Goal: Information Seeking & Learning: Find specific fact

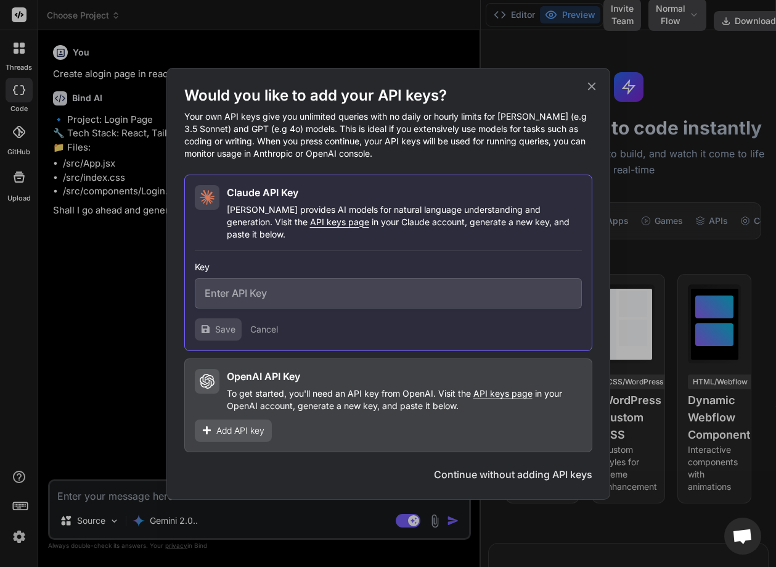
drag, startPoint x: 0, startPoint y: 0, endPoint x: 257, endPoint y: 292, distance: 388.5
click at [254, 292] on input "text" at bounding box center [388, 293] width 387 height 30
paste input "sk-ant-api03-ReznBESqm0viewZSWTZxHpoCSYXCqWT6OfAoxGnoRkqSsumC5WbbYqL74TpN5rp0U4…"
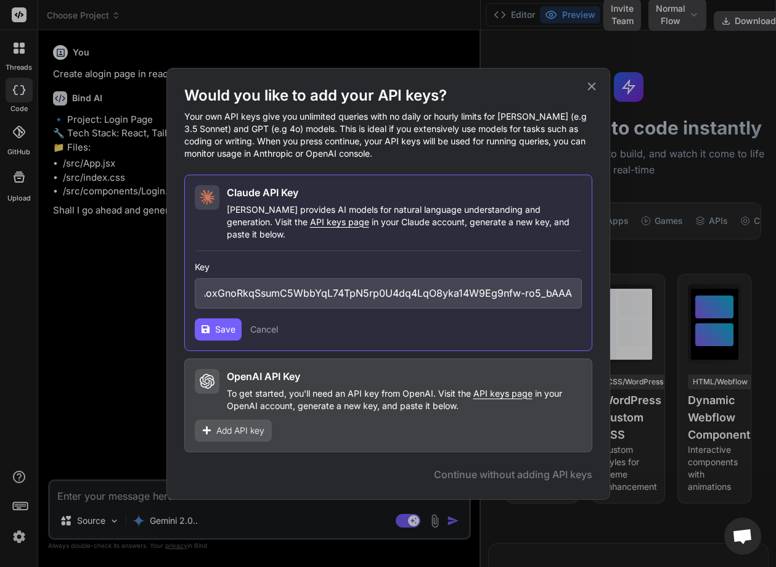
type input "sk-ant-api03-ReznBESqm0viewZSWTZxHpoCSYXCqWT6OfAoxGnoRkqSsumC5WbbYqL74TpN5rp0U4…"
click at [215, 323] on span "Save" at bounding box center [225, 329] width 20 height 12
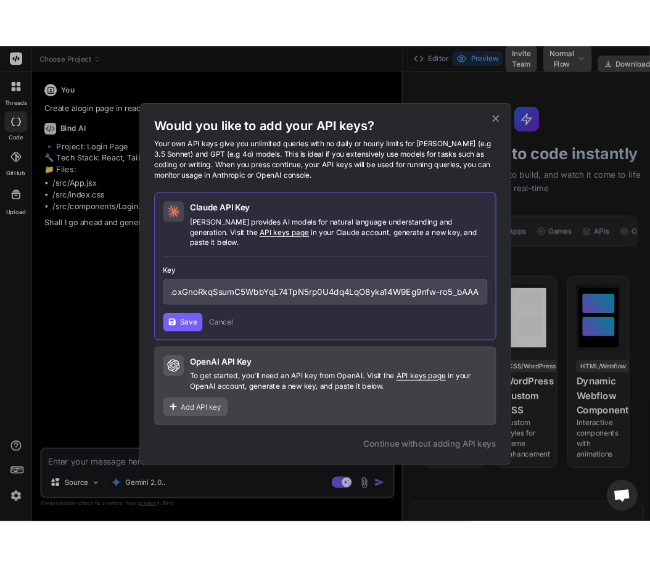
scroll to position [0, 0]
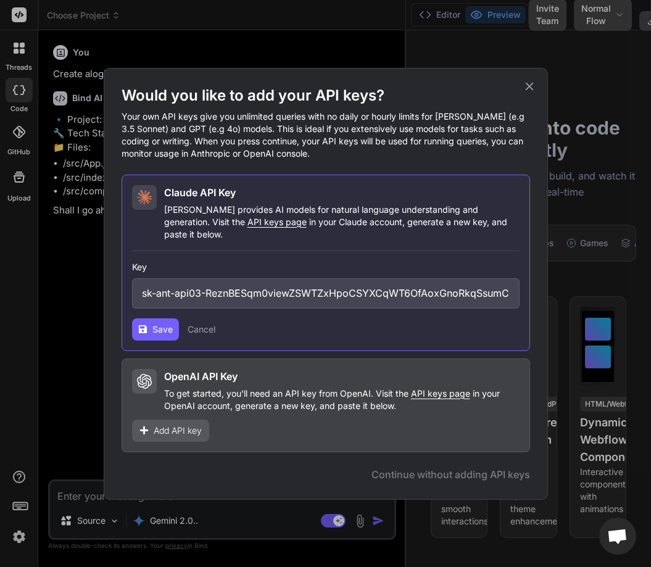
type textarea "x"
click at [277, 278] on input "sk-ant-api03-ReznBESqm0viewZSWTZxHpoCSYXCqWT6OfAoxGnoRkqSsumC5WbbYqL74TpN5rp0U4…" at bounding box center [324, 293] width 387 height 30
click at [278, 284] on input "sk-ant-api03-ReznBESqm0viewZSWTZxHpoCSYXCqWT6OfAoxGnoRkqSsumC5WbbYqL74TpN5rp0U4…" at bounding box center [324, 293] width 387 height 30
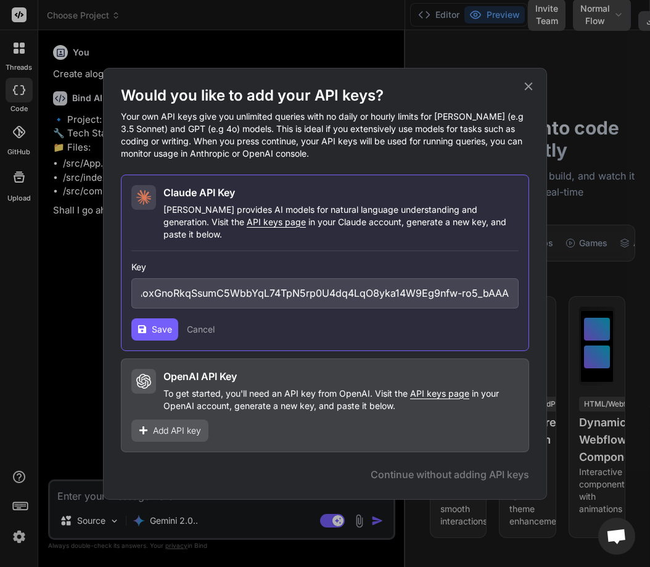
click at [159, 323] on span "Save" at bounding box center [162, 329] width 20 height 12
click at [384, 291] on input "sk-ant-api03-ReznBESqm0viewZSWTZxHpoCSYXCqWT6OfAoxGnoRkqSsumC5WbbYqL74TpN5rp0U4…" at bounding box center [324, 293] width 387 height 30
paste input "ZKKfiBXXAkXCxO0397WS0gHiX72gjB_Z4I2n5znYewISshRmCFSPhgOvjoJXifILW2x3xN_NXsnc36E…"
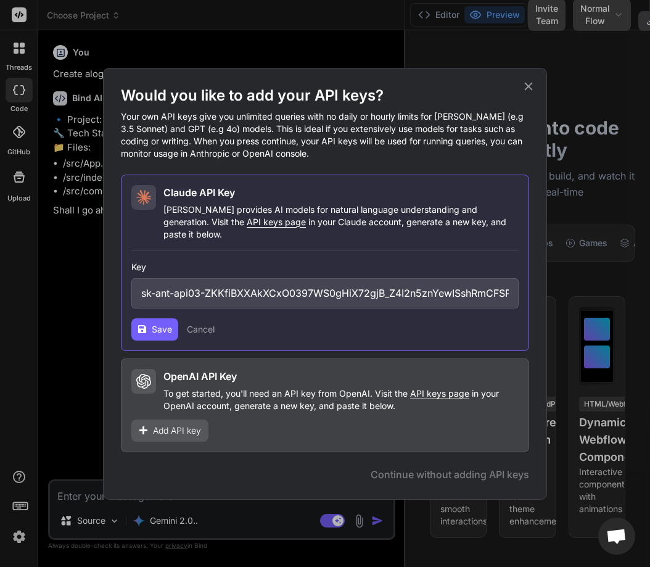
click at [148, 326] on button "Save" at bounding box center [154, 329] width 47 height 22
click at [239, 286] on input "sk-ant-api03-ZKKfiBXXAkXCxO0397WS0gHiX72gjB_Z4I2n5znYewISshRmCFSPhgOvjoJXifILW2…" at bounding box center [324, 293] width 387 height 30
paste input "ReznBESqm0viewZSWTZxHpoCSYXCqWT6OfAoxGnoRkqSsumC5WbbYqL74TpN5rp0U4dq4LqO8yka14W…"
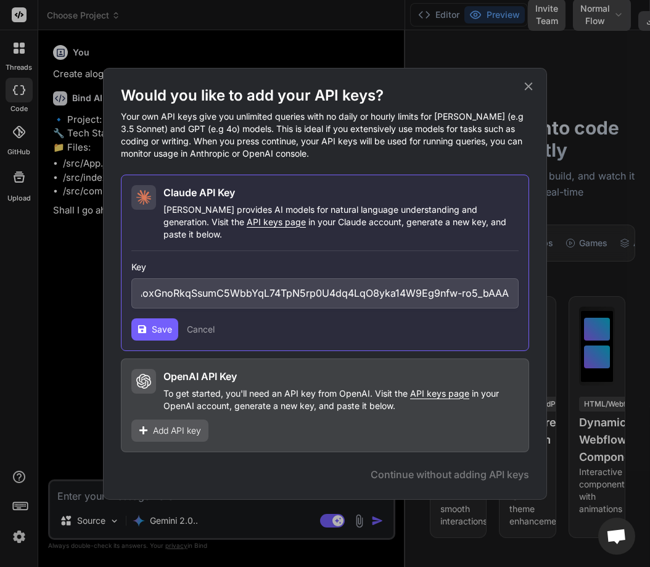
type input "sk-ant-api03-ReznBESqm0viewZSWTZxHpoCSYXCqWT6OfAoxGnoRkqSsumC5WbbYqL74TpN5rp0U4…"
click at [153, 327] on span "Save" at bounding box center [162, 329] width 20 height 12
click at [353, 292] on input "sk-ant-api03-ReznBESqm0viewZSWTZxHpoCSYXCqWT6OfAoxGnoRkqSsumC5WbbYqL74TpN5rp0U4…" at bounding box center [324, 293] width 387 height 30
click at [354, 292] on input "sk-ant-api03-ReznBESqm0viewZSWTZxHpoCSYXCqWT6OfAoxGnoRkqSsumC5WbbYqL74TpN5rp0U4…" at bounding box center [324, 293] width 387 height 30
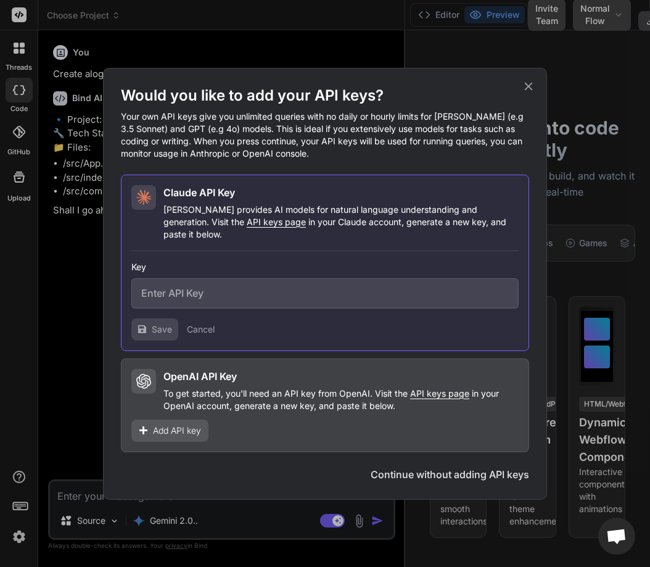
paste input "sk-ant-api03-DsAZfFEGdiDV96zNp1ANBonPjOekJbiXAASBWlQIzWEVIh3BQEA0zH0DL24Mddu2i9…"
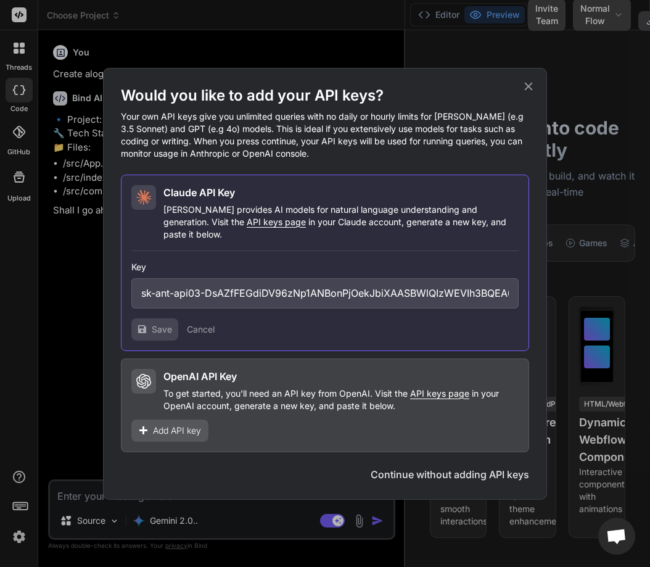
scroll to position [0, 279]
type input "sk-ant-api03-DsAZfFEGdiDV96zNp1ANBonPjOekJbiXAASBWlQIzWEVIh3BQEA0zH0DL24Mddu2i9…"
click at [150, 323] on button "Save" at bounding box center [154, 329] width 47 height 22
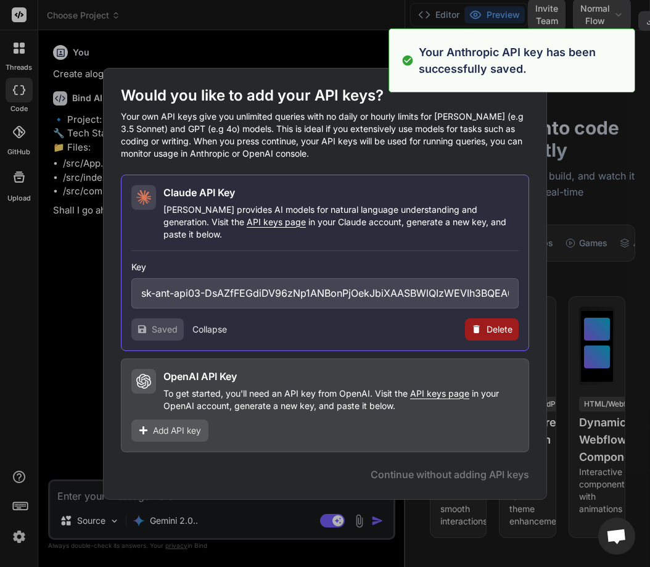
type textarea "x"
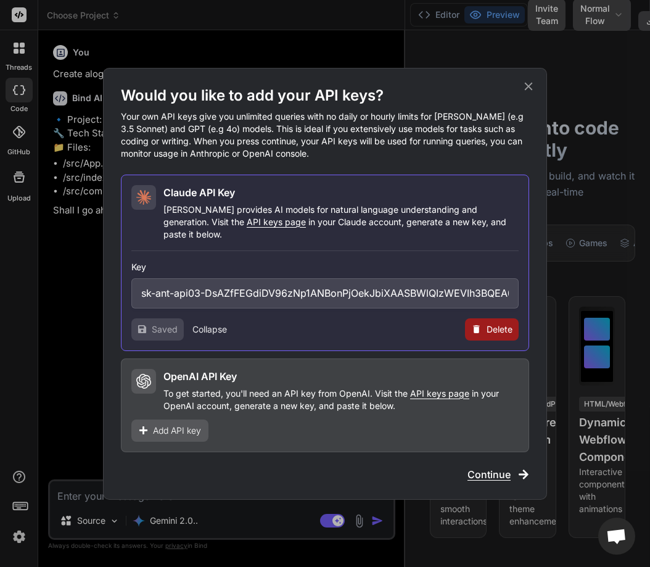
click at [210, 323] on button "Collapse" at bounding box center [209, 329] width 35 height 12
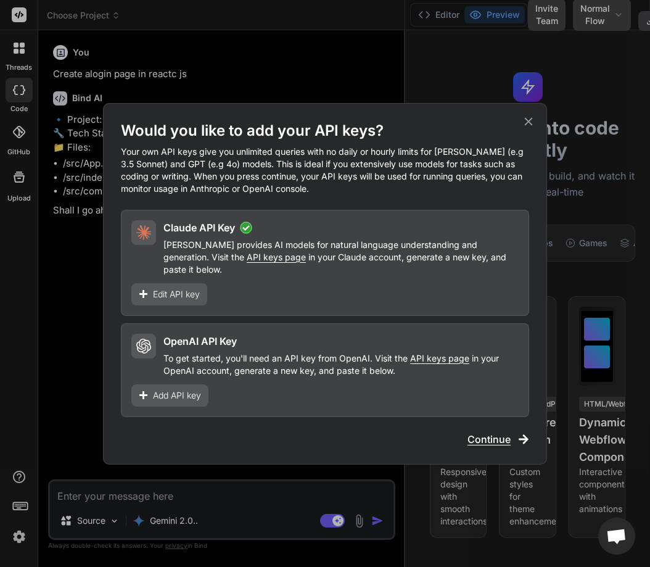
click at [231, 269] on p "Claude provides AI models for natural language understanding and generation. Vi…" at bounding box center [340, 257] width 355 height 37
click at [216, 254] on p "Claude provides AI models for natural language understanding and generation. Vi…" at bounding box center [340, 257] width 355 height 37
click at [184, 294] on span "Edit API key" at bounding box center [176, 294] width 47 height 12
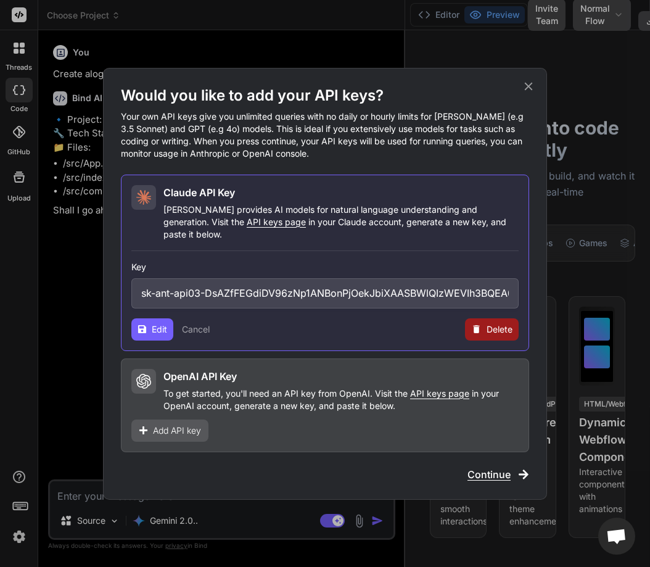
click at [228, 284] on input "sk-ant-api03-DsAZfFEGdiDV96zNp1ANBonPjOekJbiXAASBWlQIzWEVIh3BQEA0zH0DL24Mddu2i9…" at bounding box center [324, 293] width 387 height 30
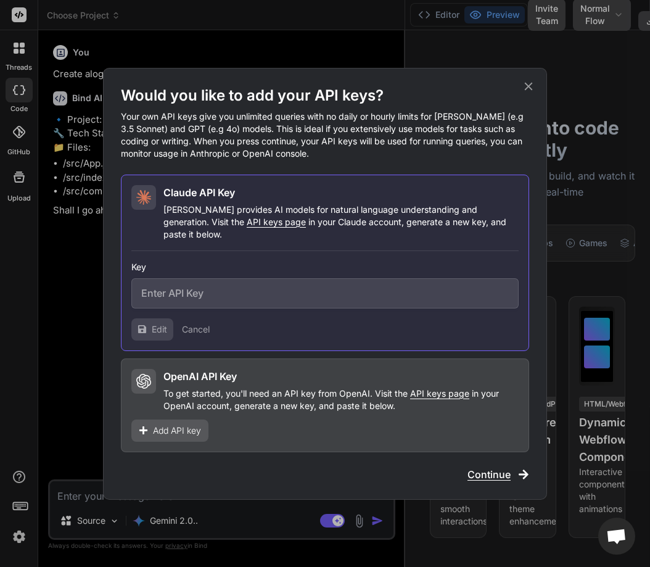
click at [234, 285] on input "text" at bounding box center [324, 293] width 387 height 30
paste input "sk-ant-api03-I0SneKObyOu_UszwmnFv0oNdUJ_qkehy6WJ3KrYjqcR-PHRyz937F_Xn0JulGVzJyL…"
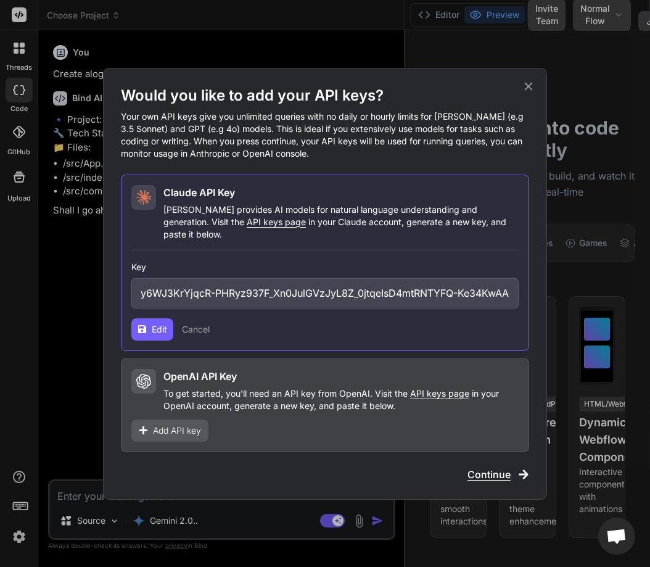
type input "sk-ant-api03-I0SneKObyOu_UszwmnFv0oNdUJ_qkehy6WJ3KrYjqcR-PHRyz937F_Xn0JulGVzJyL…"
click at [154, 327] on span "Edit" at bounding box center [159, 329] width 15 height 12
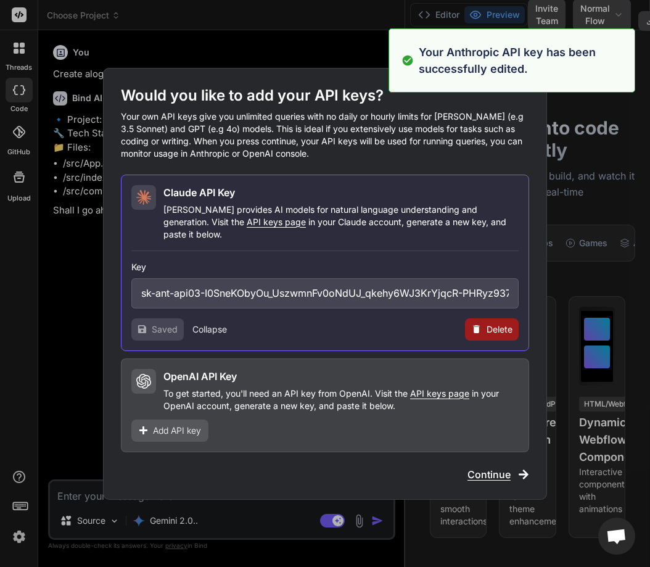
type textarea "x"
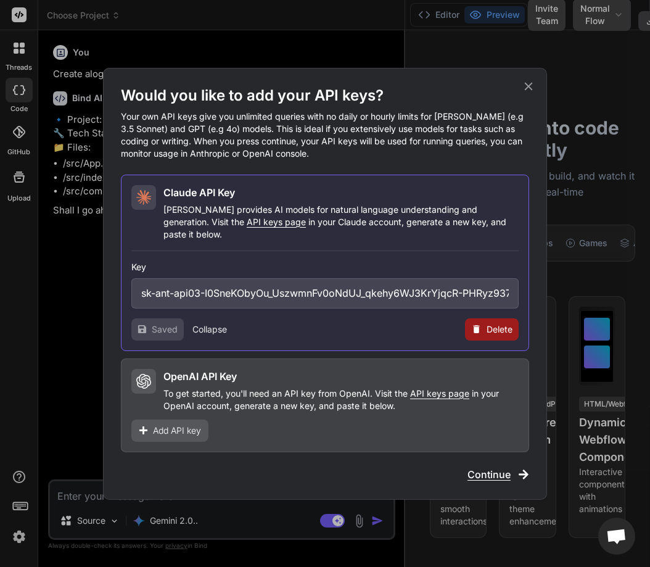
click at [155, 323] on span "Saved" at bounding box center [165, 329] width 26 height 12
click at [201, 323] on button "Collapse" at bounding box center [209, 329] width 35 height 12
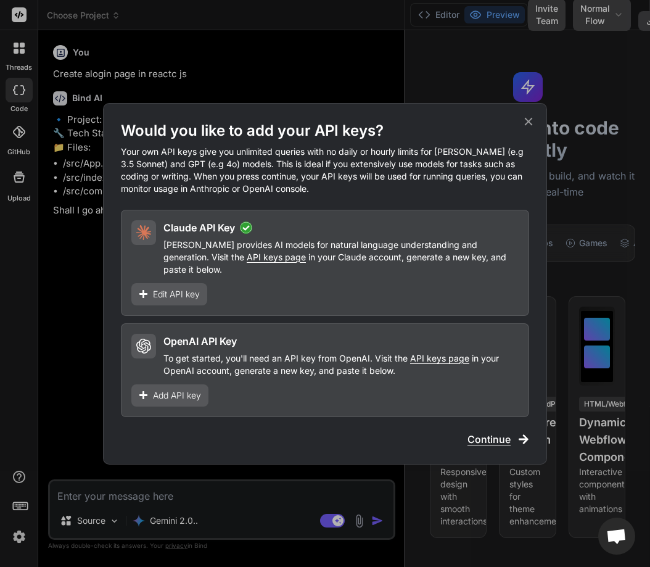
click at [181, 294] on span "Edit API key" at bounding box center [176, 294] width 47 height 12
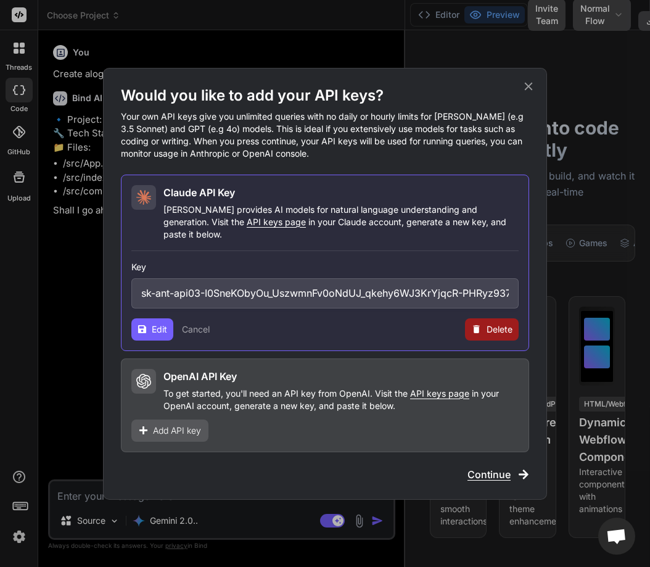
click at [263, 294] on input "sk-ant-api03-I0SneKObyOu_UszwmnFv0oNdUJ_qkehy6WJ3KrYjqcR-PHRyz937F_Xn0JulGVzJyL…" at bounding box center [324, 293] width 387 height 30
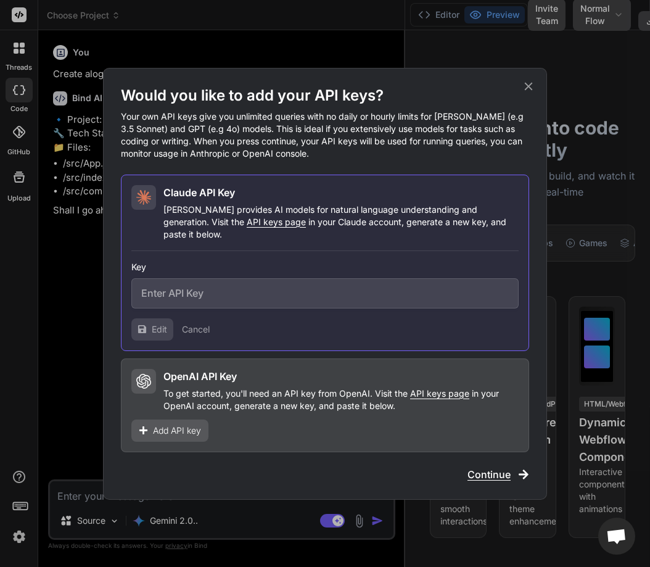
click at [263, 294] on input "text" at bounding box center [324, 293] width 387 height 30
paste input "sk-ant-api03-ymXAKewb68XuKiGP-JxsAg7zKkvhnzsR8Yoa3pMXLOImIEVrOe9wgdOchY_wk8mtAZ…"
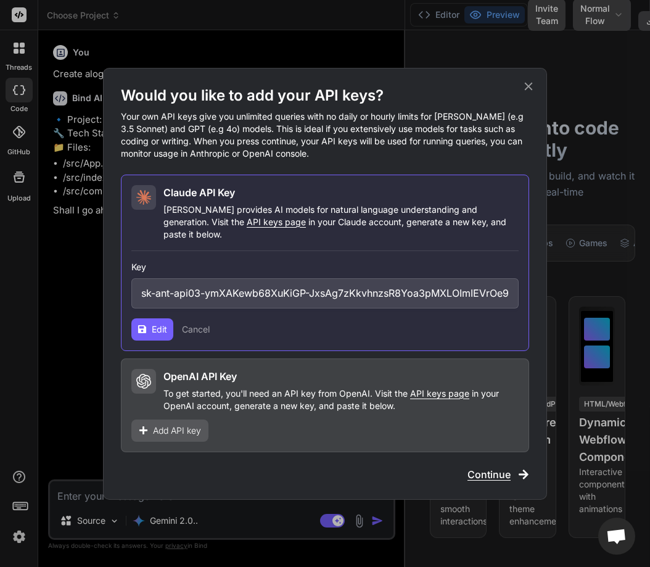
scroll to position [0, 264]
type input "sk-ant-api03-ymXAKewb68XuKiGP-JxsAg7zKkvhnzsR8Yoa3pMXLOImIEVrOe9wgdOchY_wk8mtAZ…"
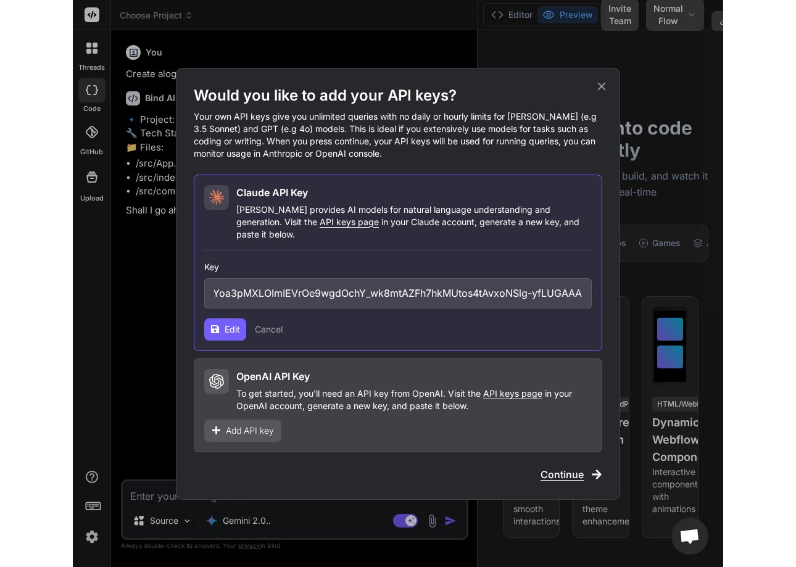
scroll to position [0, 0]
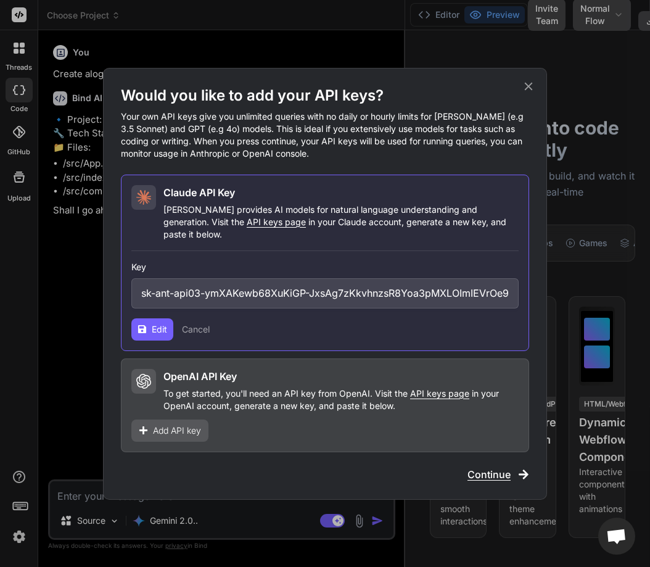
click at [160, 323] on span "Edit" at bounding box center [159, 329] width 15 height 12
click at [212, 323] on button "Collapse" at bounding box center [209, 329] width 35 height 12
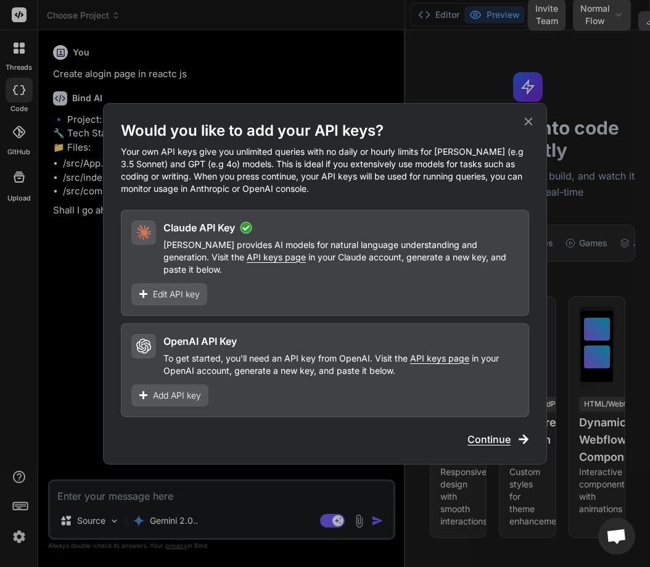
click at [176, 288] on span "Edit API key" at bounding box center [176, 294] width 47 height 12
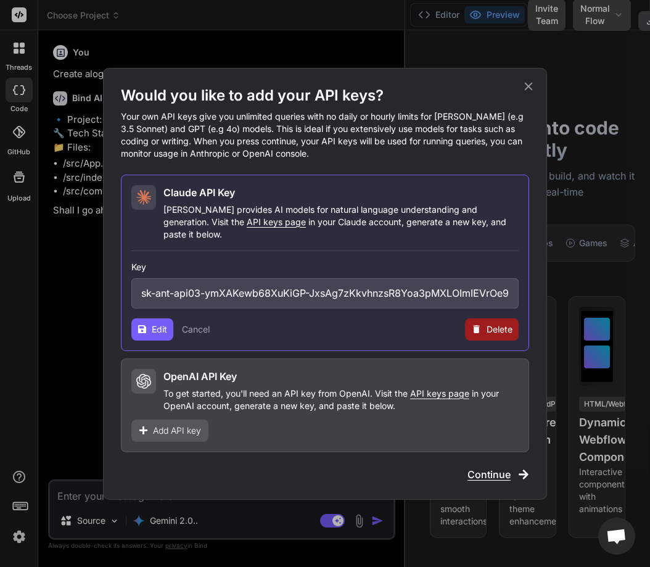
click at [149, 326] on button "Edit" at bounding box center [152, 329] width 42 height 22
click at [533, 93] on icon at bounding box center [529, 87] width 14 height 14
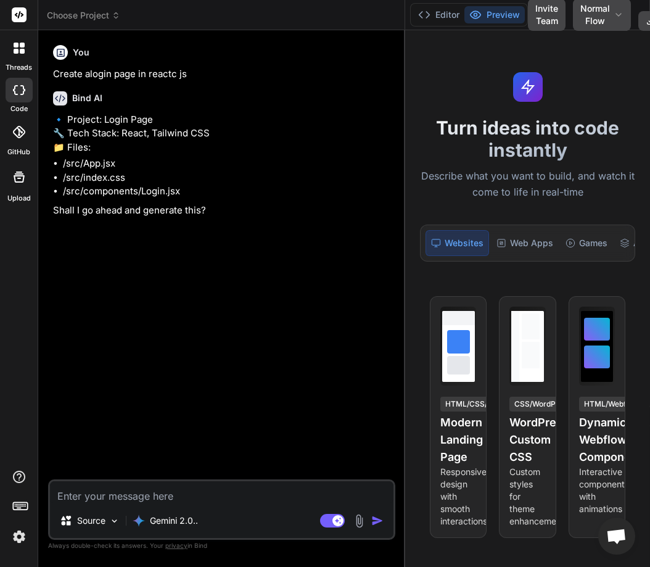
click at [9, 53] on div at bounding box center [19, 48] width 26 height 26
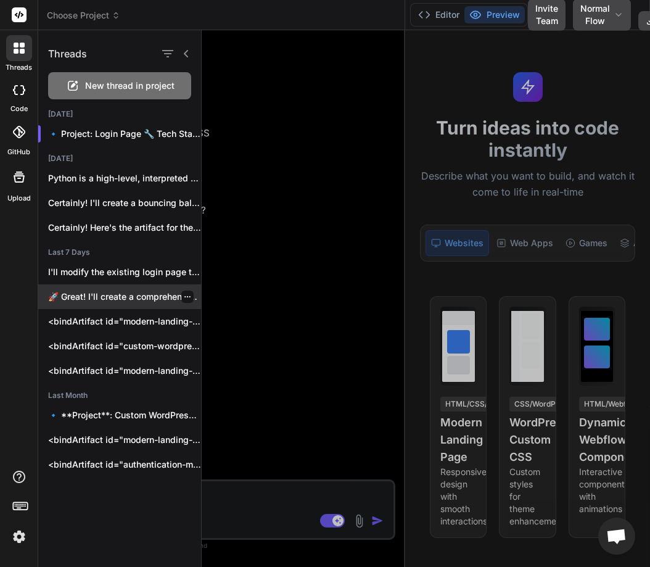
click at [104, 298] on p "🚀 Great! I'll create a comprehensive Snake..." at bounding box center [124, 296] width 153 height 12
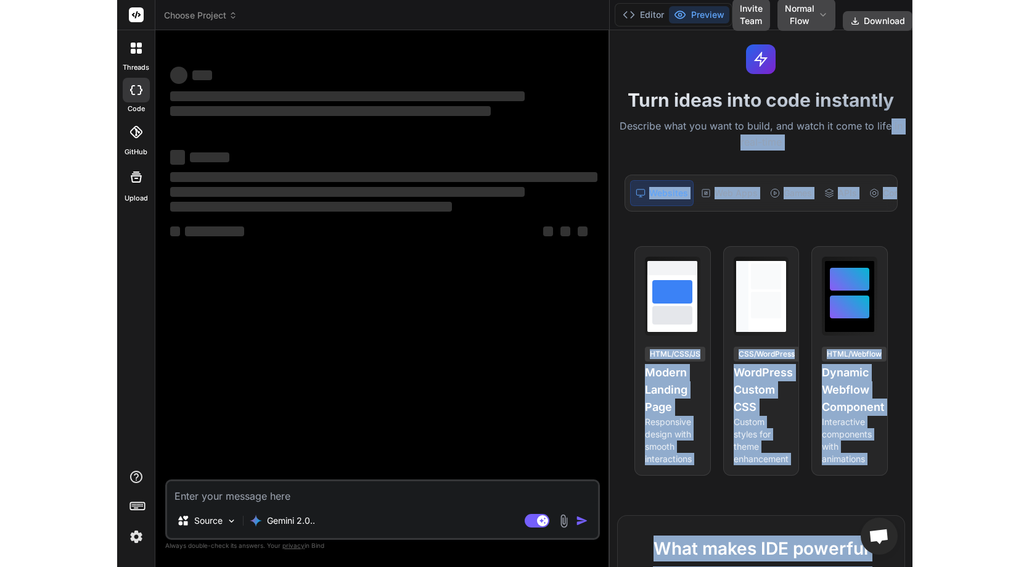
scroll to position [29, 0]
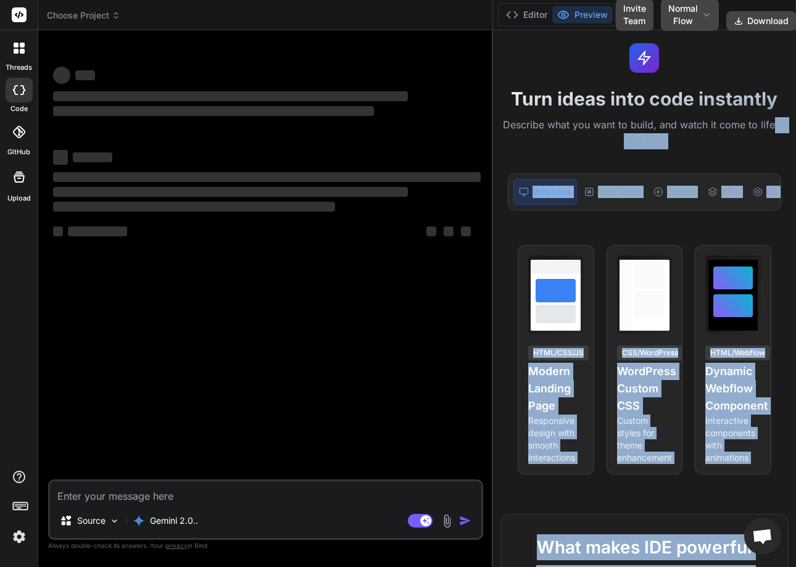
drag, startPoint x: 795, startPoint y: 115, endPoint x: 1093, endPoint y: 128, distance: 298.8
click at [776, 128] on html "threads code GitHub Upload Choose Project Created with Pixso. Bind AI Web Searc…" at bounding box center [398, 283] width 796 height 567
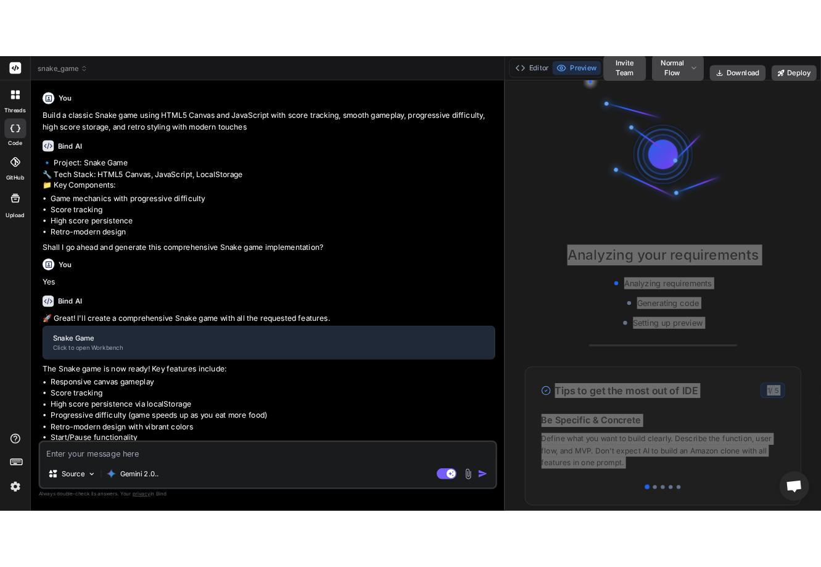
scroll to position [25, 0]
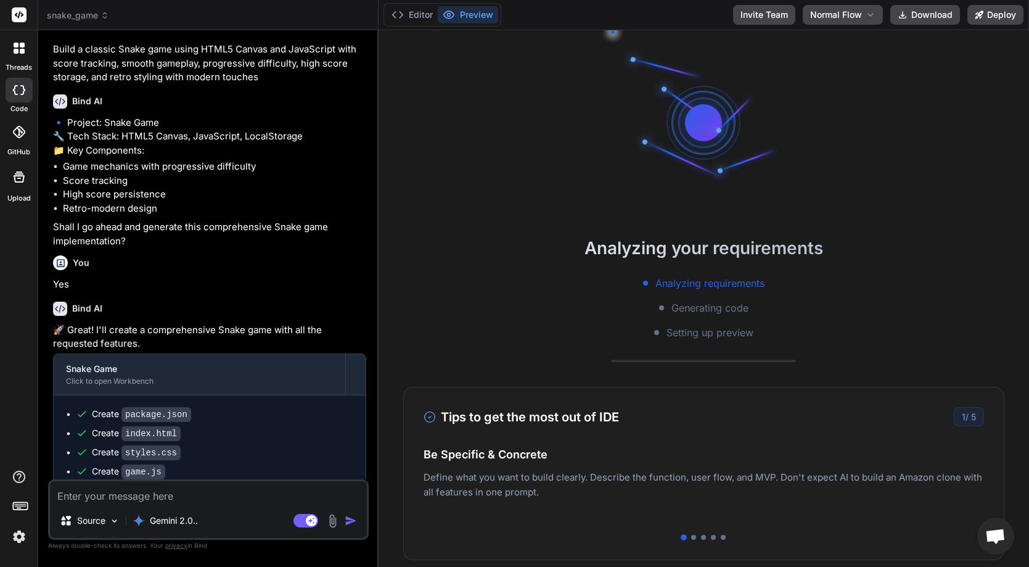
drag, startPoint x: 631, startPoint y: 143, endPoint x: 345, endPoint y: 195, distance: 291.4
click at [345, 195] on div "Bind AI Web Search Created with Pixso. Code Generator You Build a classic Snake…" at bounding box center [208, 298] width 340 height 537
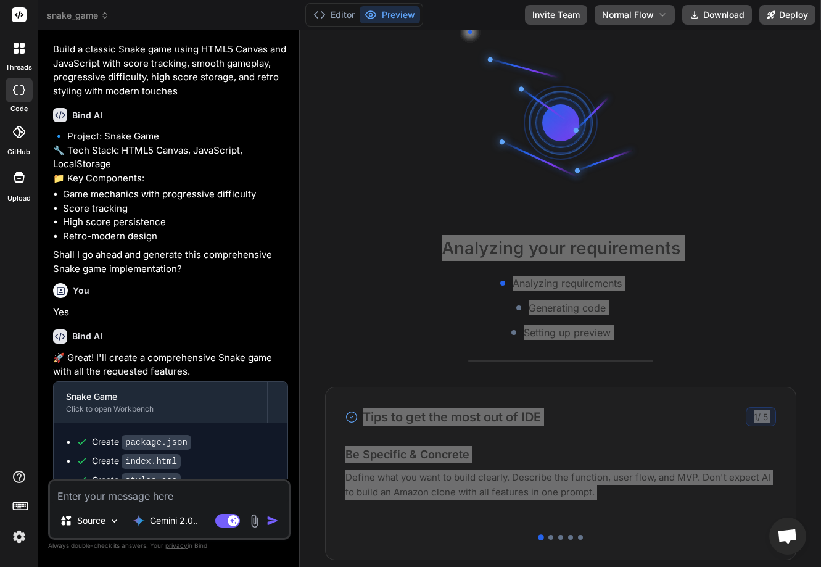
scroll to position [59, 0]
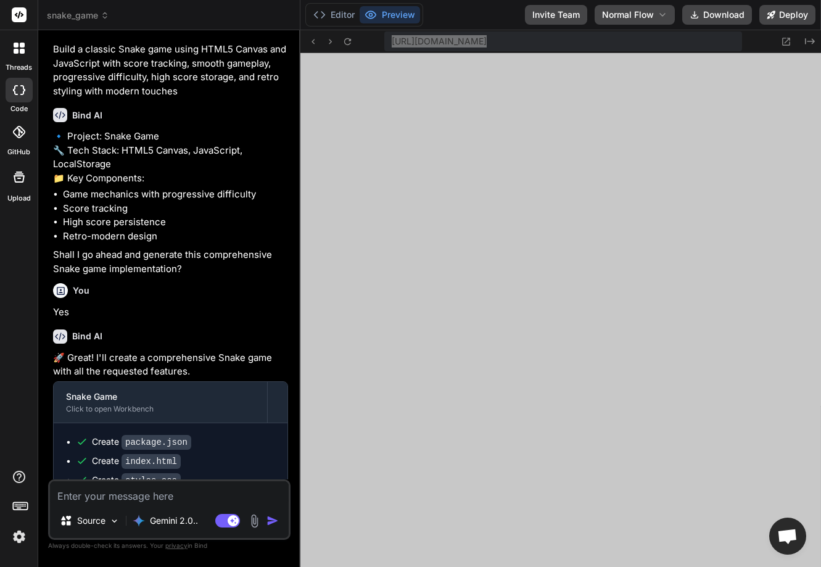
type textarea "x"
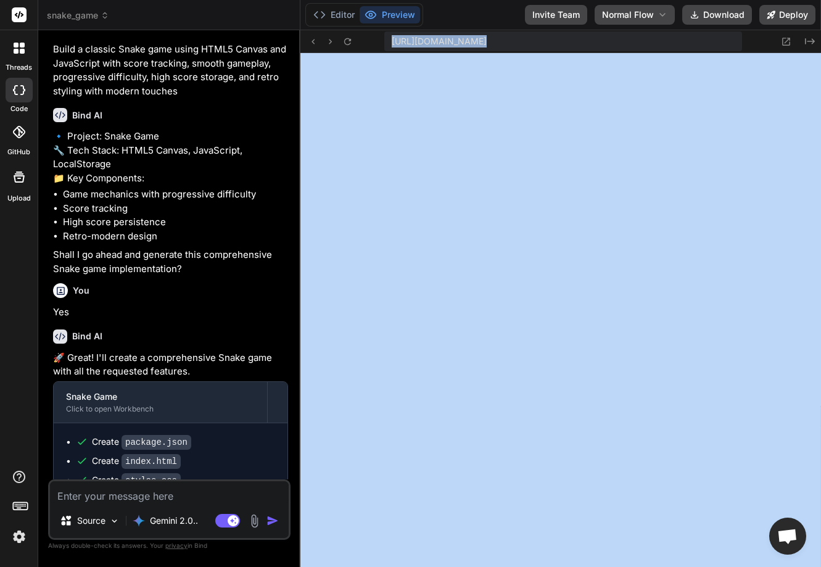
click at [19, 533] on img at bounding box center [19, 536] width 21 height 21
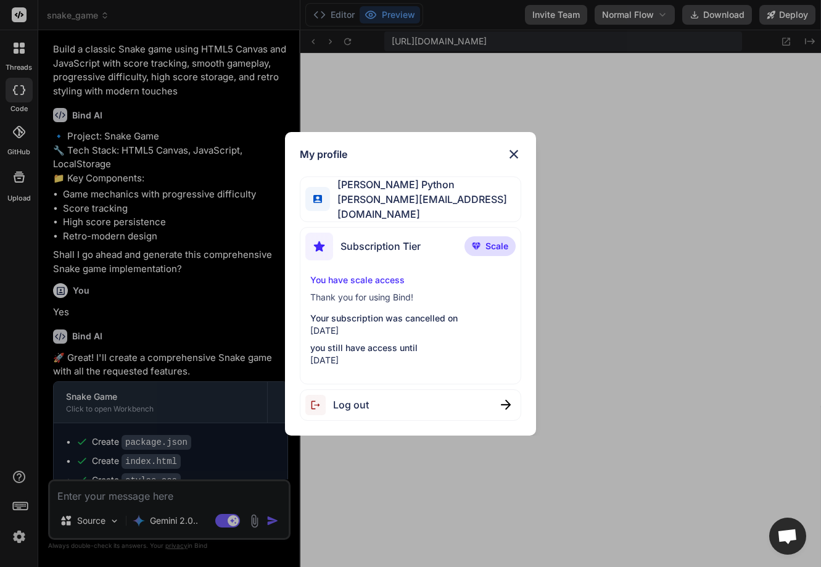
click at [463, 80] on div "My profile Hardik Python hardik@witarist.com Subscription Tier Scale You have s…" at bounding box center [410, 283] width 821 height 567
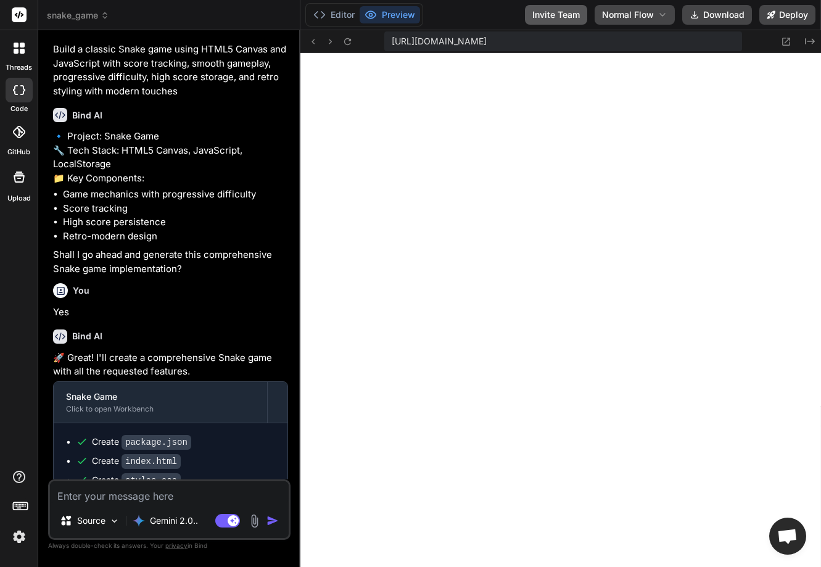
click at [556, 15] on button "Invite Team" at bounding box center [556, 15] width 62 height 20
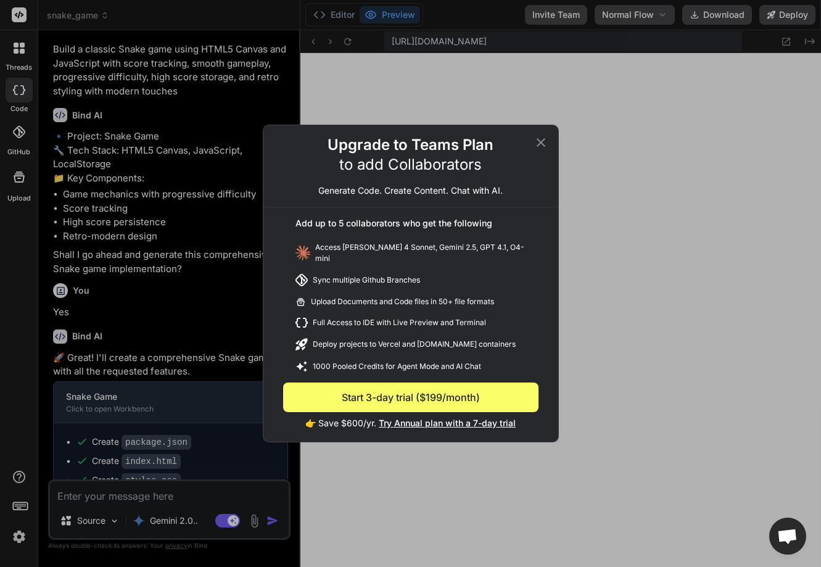
click at [536, 147] on icon at bounding box center [540, 142] width 15 height 15
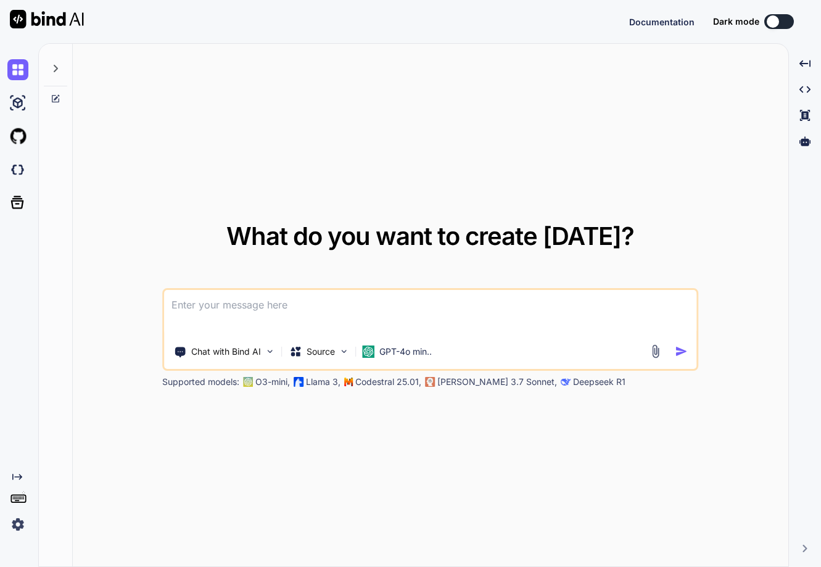
type textarea "x"
click at [223, 314] on textarea at bounding box center [430, 313] width 533 height 46
type textarea "a"
type textarea "x"
type textarea "as"
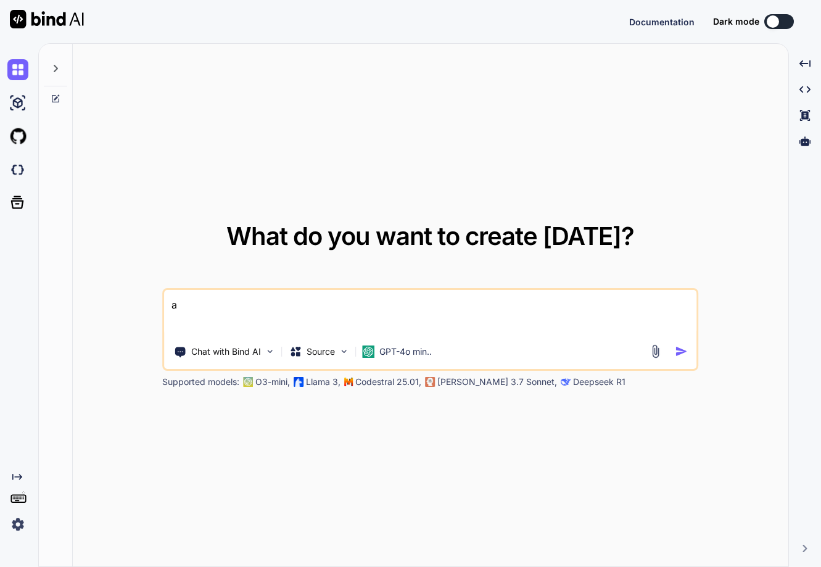
type textarea "x"
type textarea "ass"
type textarea "x"
type textarea "asssa"
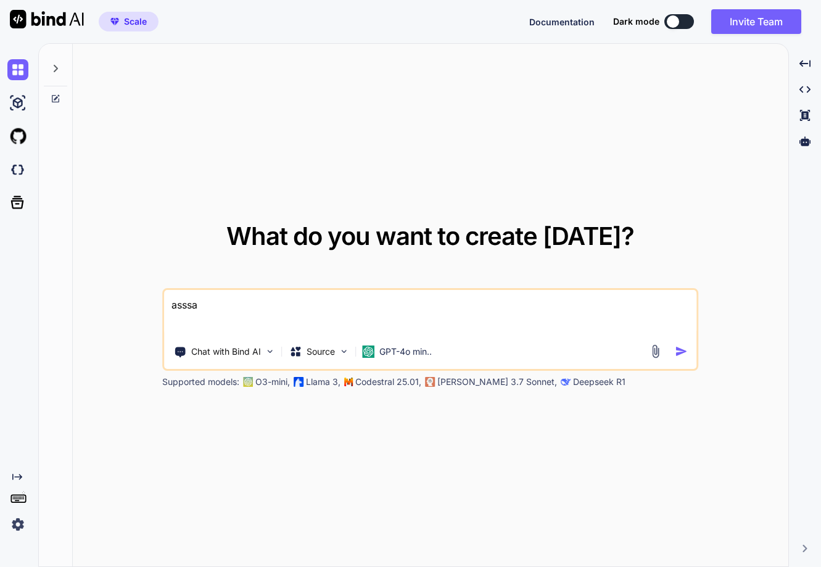
type textarea "x"
type textarea "asssa"
click at [680, 350] on img "button" at bounding box center [681, 351] width 13 height 13
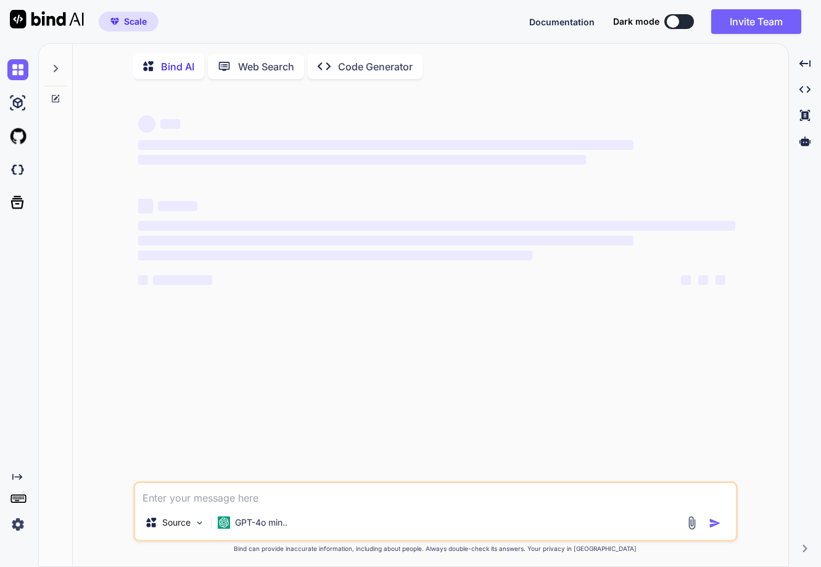
click at [251, 60] on p "Web Search" at bounding box center [266, 66] width 56 height 15
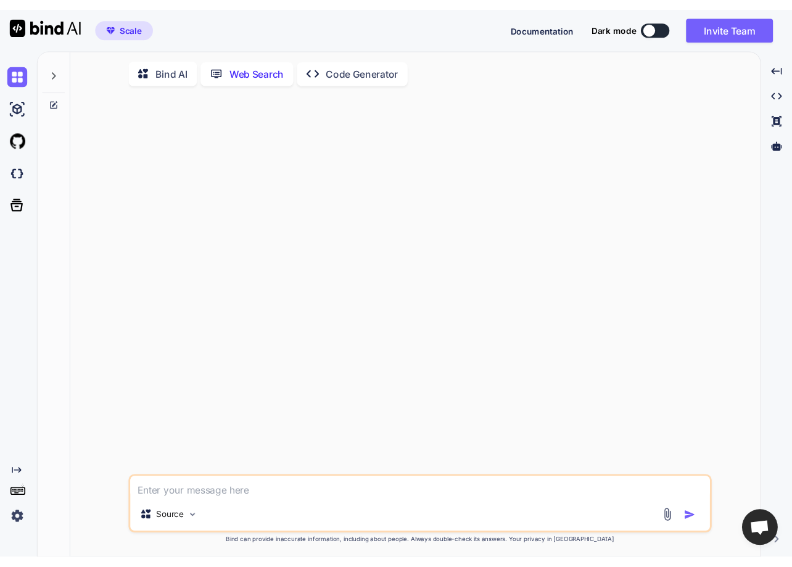
scroll to position [5, 0]
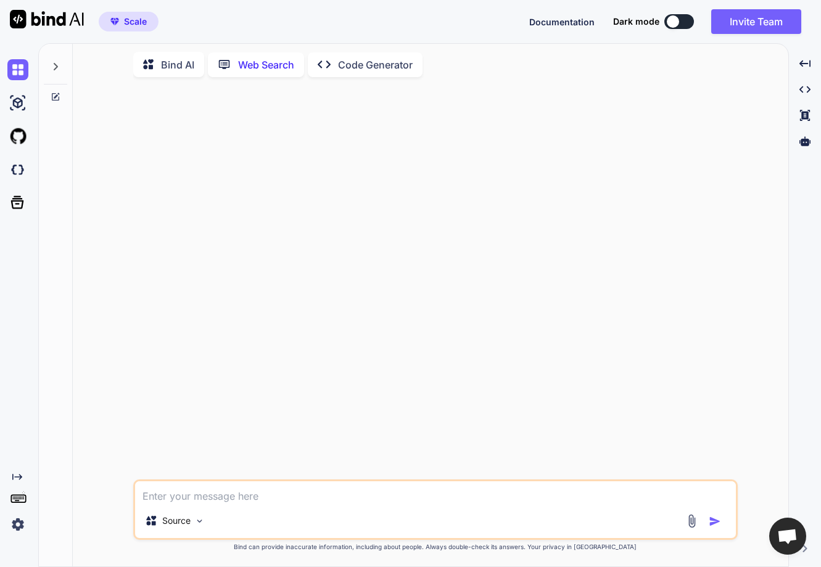
click at [215, 484] on textarea at bounding box center [435, 492] width 601 height 22
type textarea "x"
type textarea "W"
type textarea "x"
type textarea "Wh"
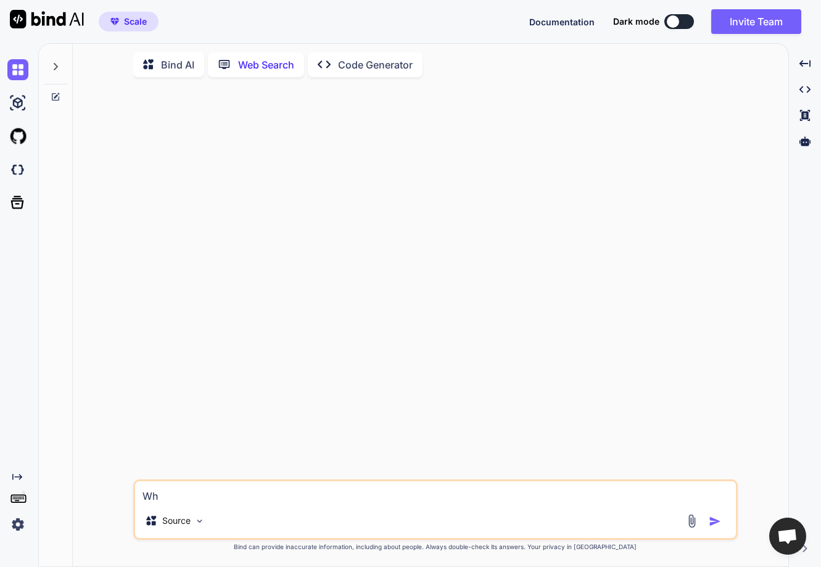
type textarea "x"
type textarea "Wha"
type textarea "x"
type textarea "What"
type textarea "x"
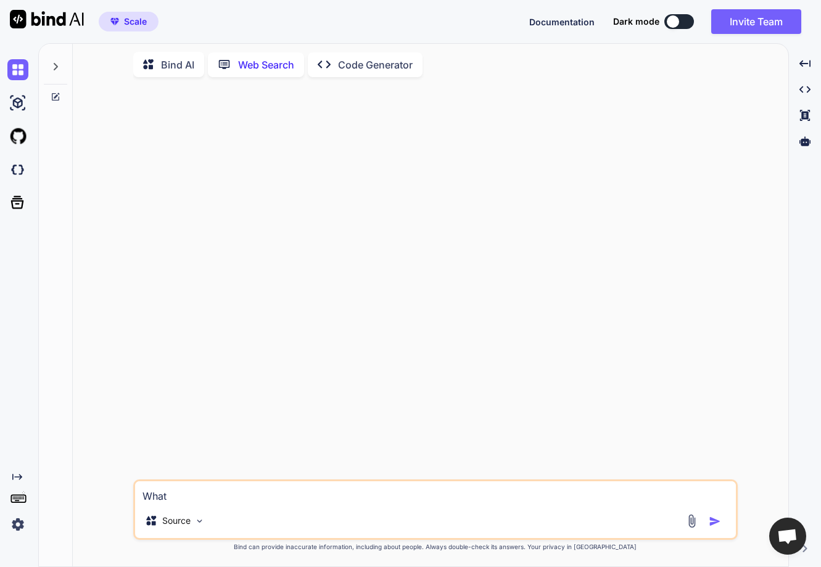
type textarea "What"
type textarea "x"
type textarea "What i"
type textarea "x"
type textarea "What is"
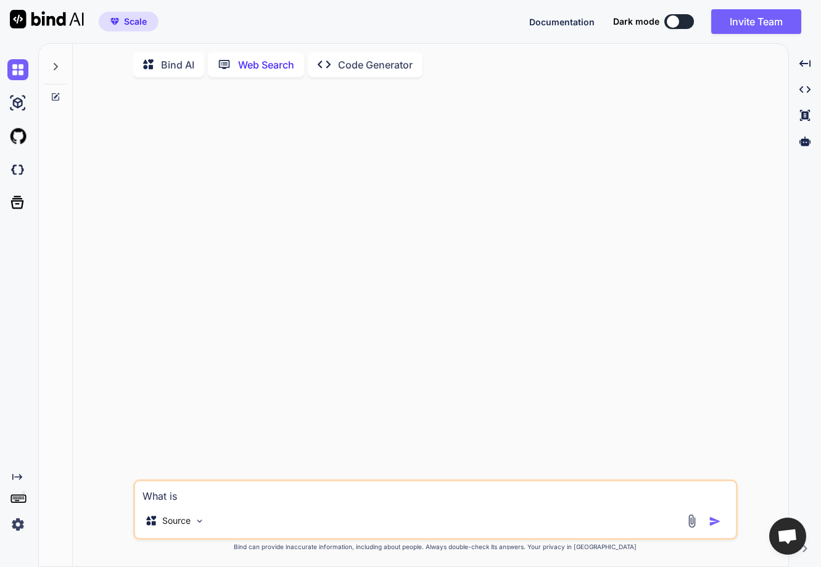
type textarea "x"
type textarea "What is t"
type textarea "x"
type textarea "What is th"
type textarea "x"
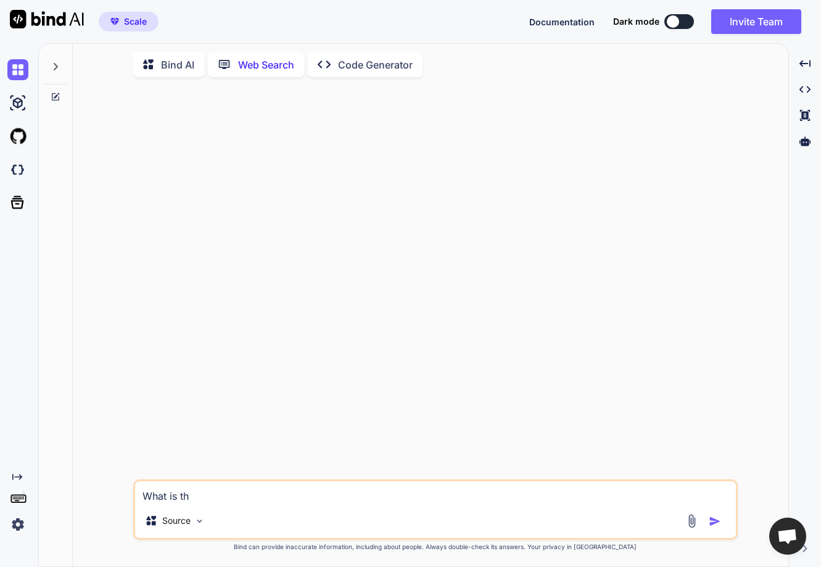
type textarea "What is the"
type textarea "x"
type textarea "What is the"
type textarea "x"
type textarea "What is the la"
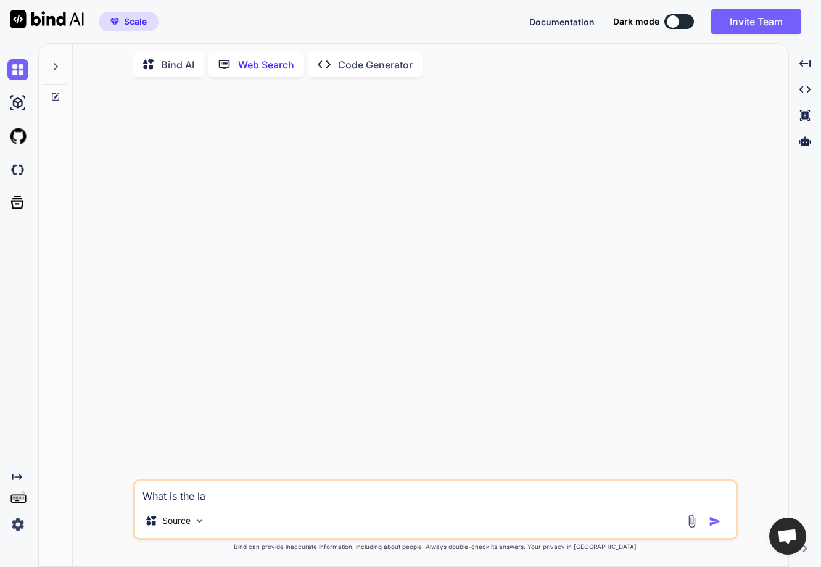
type textarea "x"
type textarea "What is the lat"
type textarea "x"
type textarea "What is the late"
type textarea "x"
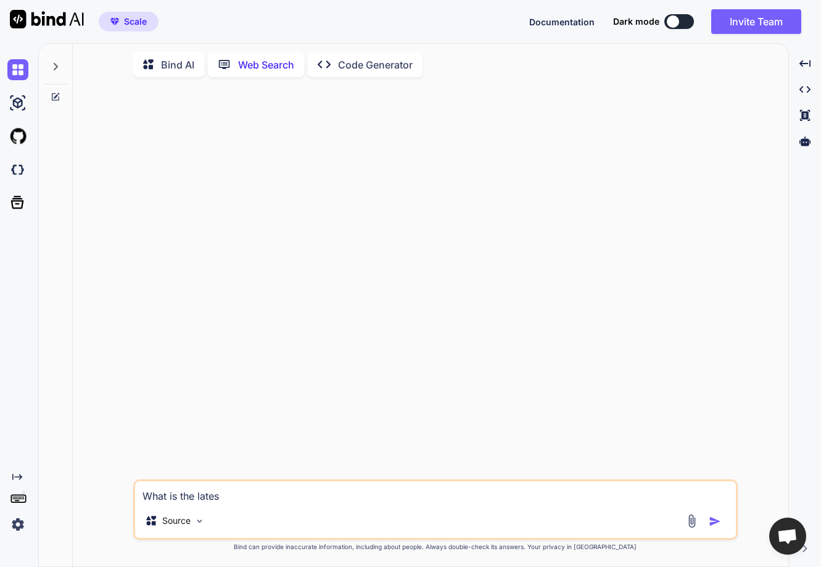
type textarea "What is the latest"
type textarea "x"
type textarea "What is the latest"
type textarea "x"
type textarea "What is the latest g"
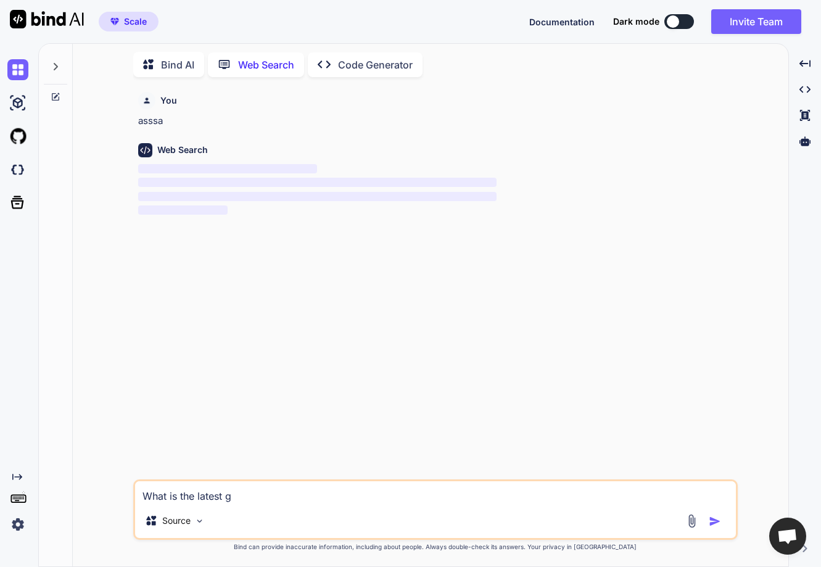
type textarea "x"
type textarea "What is the latest gl"
type textarea "x"
type textarea "What is the latest glo"
type textarea "x"
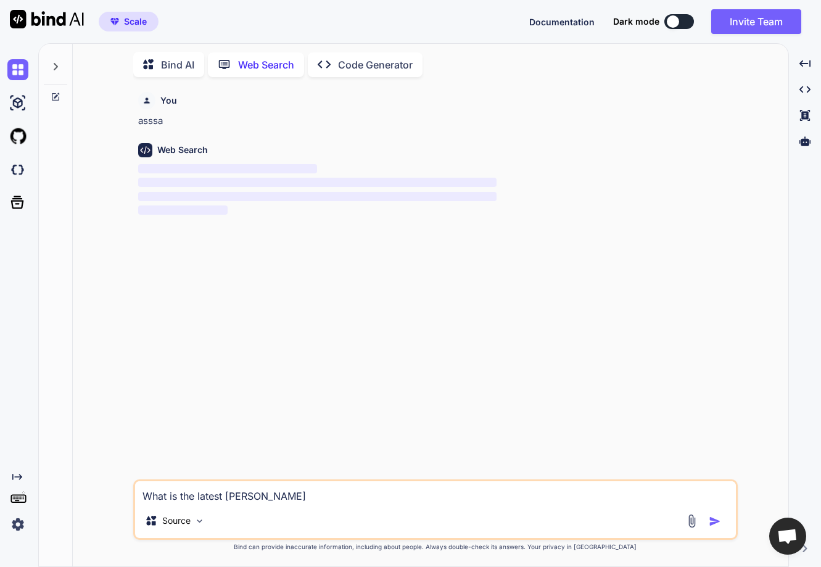
type textarea "What is the latest glode"
type textarea "x"
type textarea "What is the latest glode"
type textarea "x"
type textarea "What is the latest glode p"
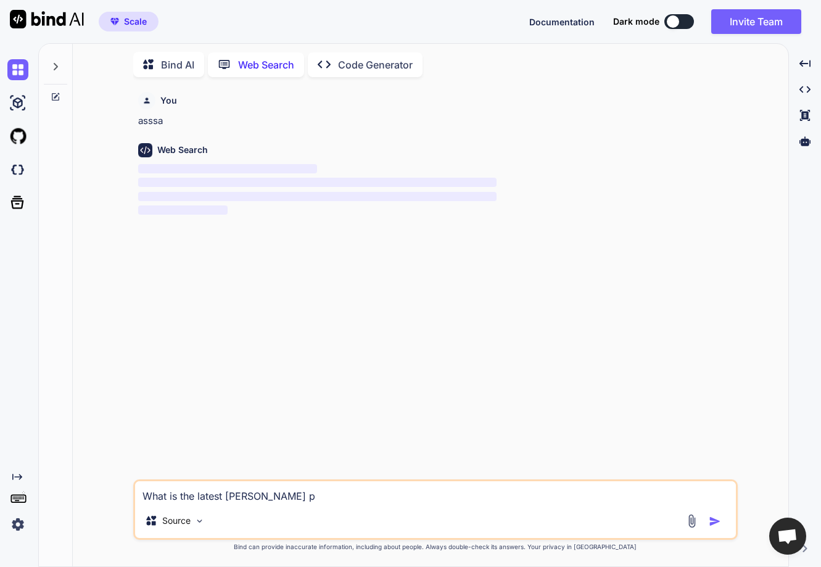
type textarea "x"
type textarea "What is the latest glode pr"
type textarea "x"
type textarea "What is the latest glode pro"
type textarea "x"
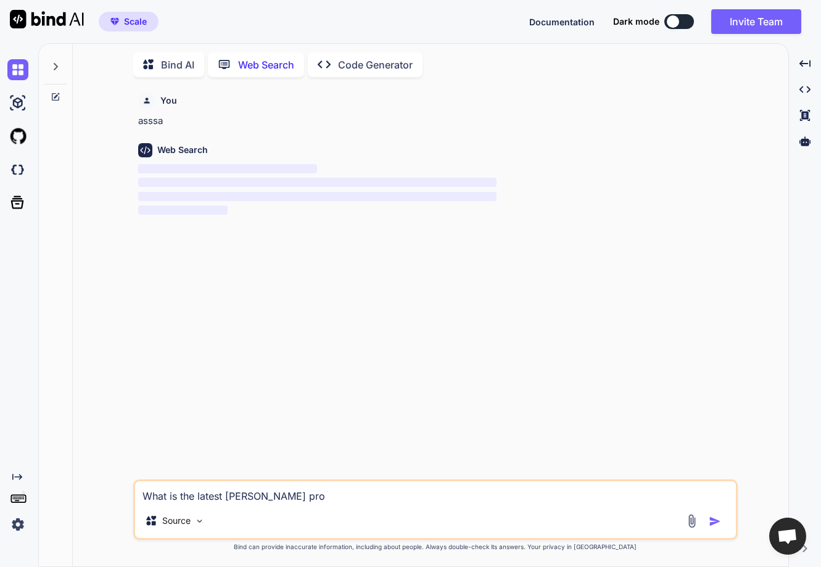
type textarea "What is the latest glode prov"
type textarea "x"
type textarea "What is the latest glode pro"
type textarea "x"
type textarea "What is the latest glode pr"
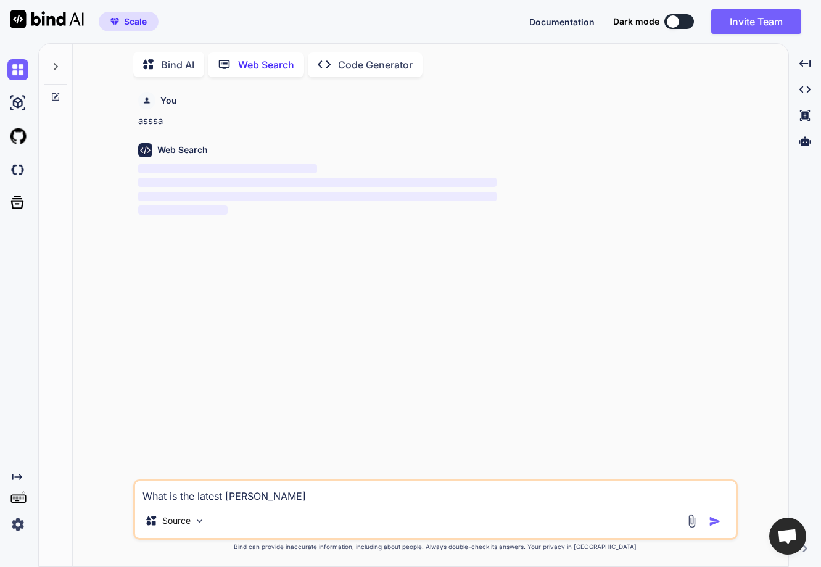
type textarea "x"
type textarea "What is the latest glode p"
type textarea "x"
type textarea "What is the latest glode"
type textarea "x"
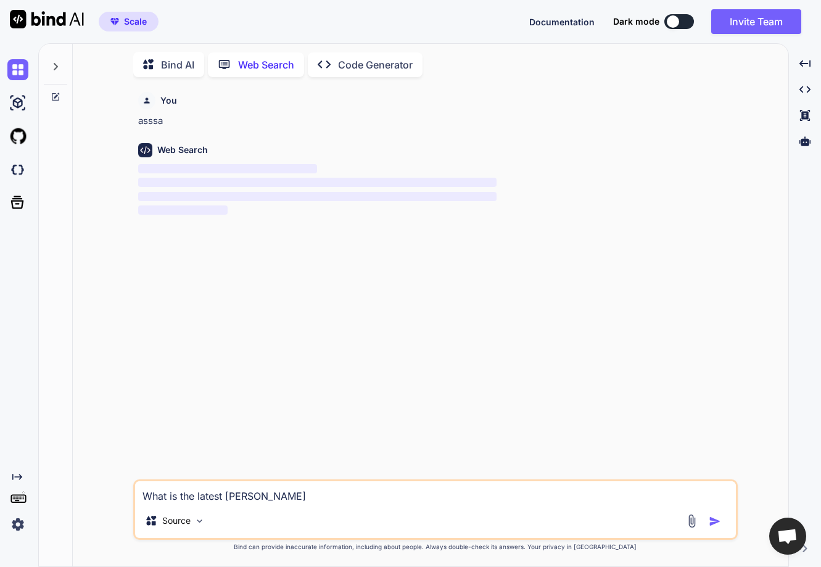
type textarea "What is the latest glode"
type textarea "x"
type textarea "What is the latest glod"
type textarea "x"
type textarea "What is the latest glo"
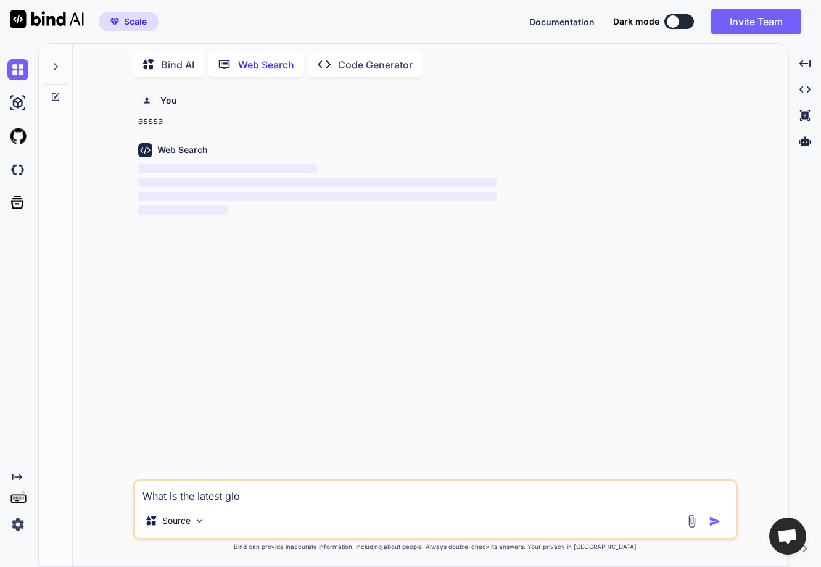
type textarea "x"
type textarea "What is the latest gl"
type textarea "x"
type textarea "What is the latest g"
type textarea "x"
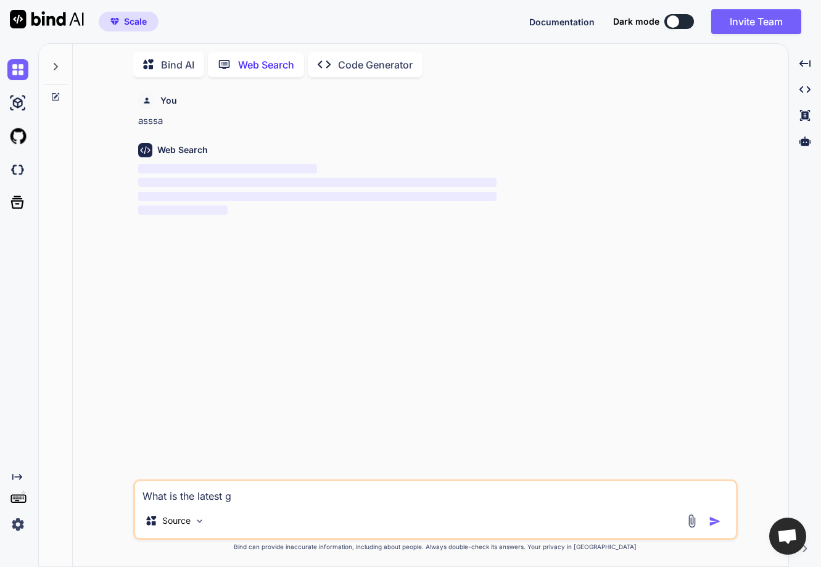
type textarea "What is the latest"
type textarea "x"
type textarea "What is the latest g"
type textarea "x"
type textarea "What is the latest gl"
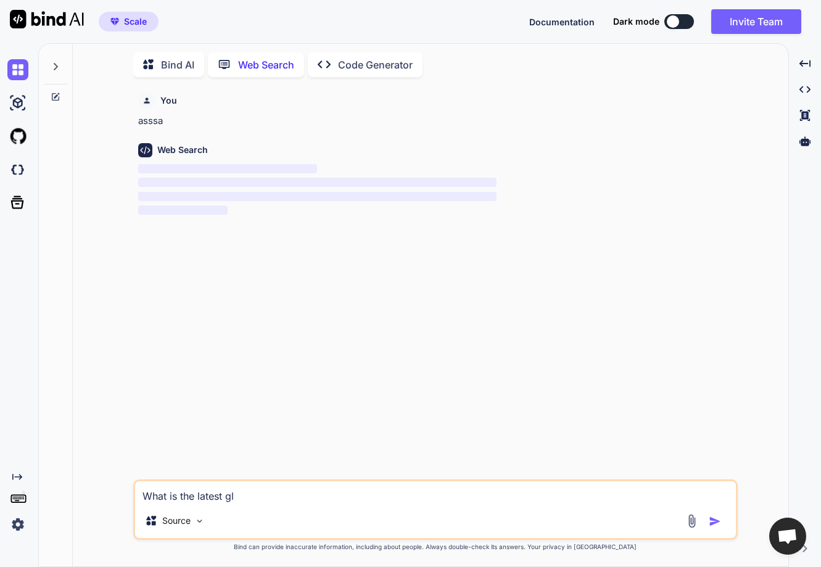
type textarea "x"
type textarea "What is the latest glo"
type textarea "x"
type textarea "What is the latest glod"
type textarea "x"
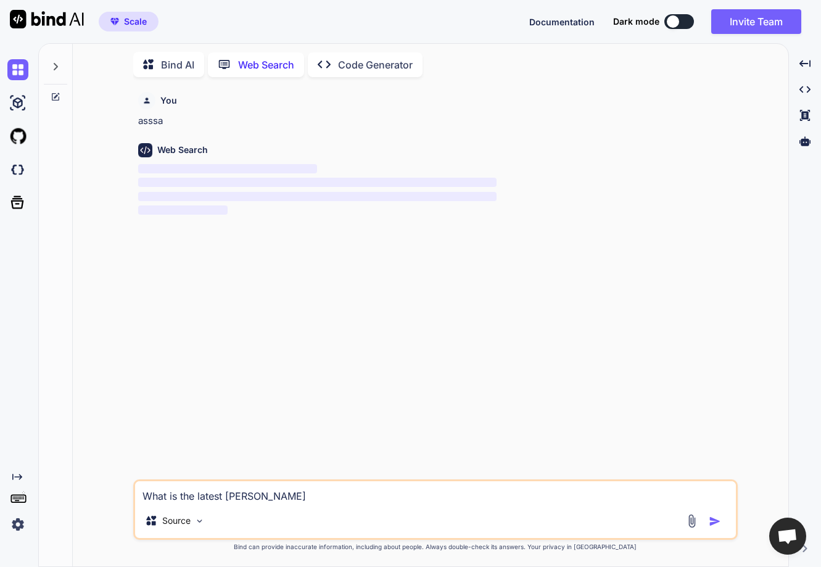
type textarea "What is the latest glode"
type textarea "x"
type textarea "What is the latest glod"
type textarea "x"
type textarea "What is the latest glo"
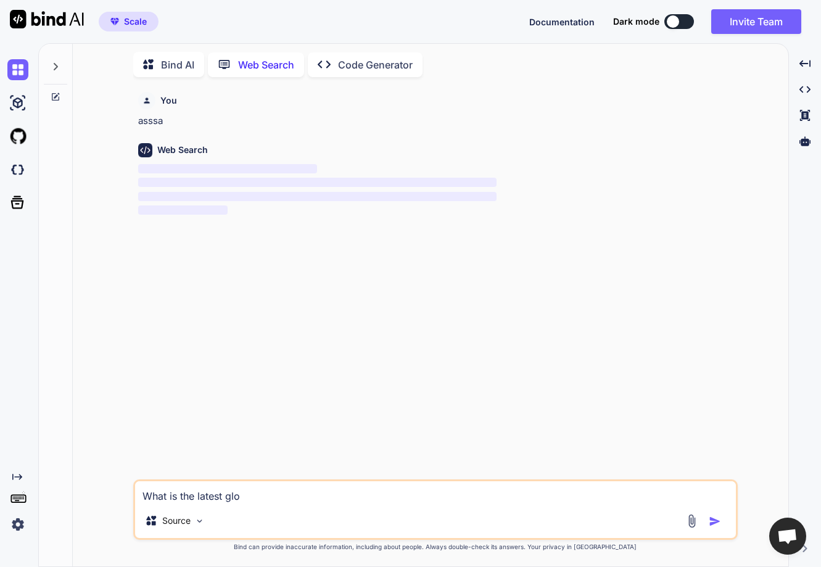
type textarea "x"
type textarea "What is the latest gl"
type textarea "x"
type textarea "What is the latest g"
type textarea "x"
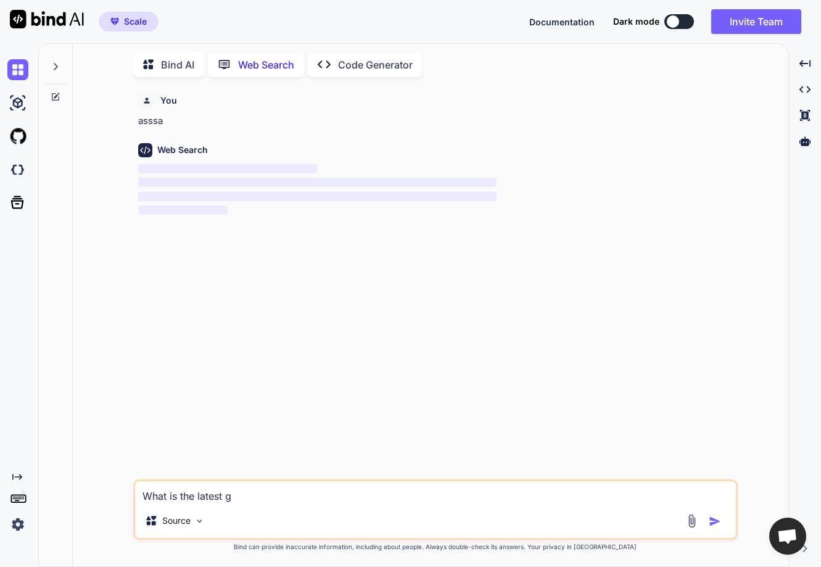
type textarea "What is the latest"
type textarea "x"
type textarea "What is the latest g"
type textarea "x"
type textarea "What is the latest go"
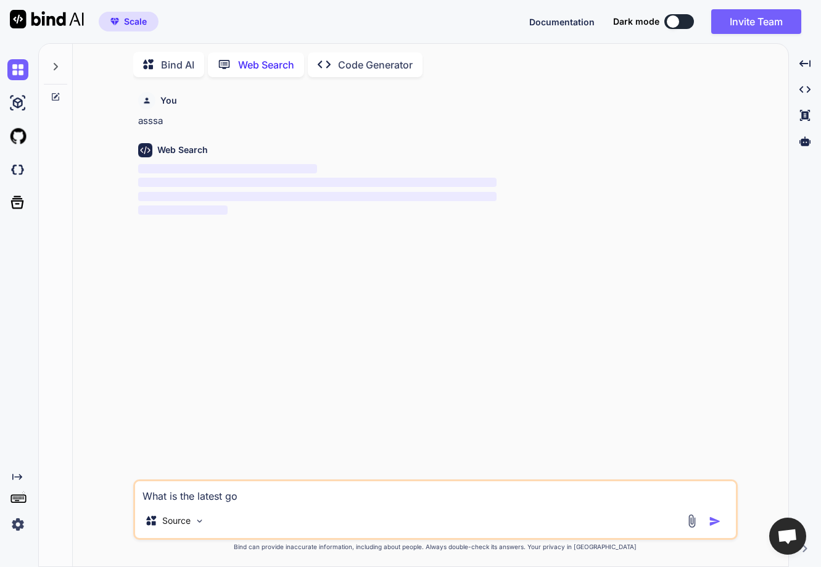
type textarea "x"
type textarea "What is the latest god"
type textarea "x"
type textarea "What is the latest go"
type textarea "x"
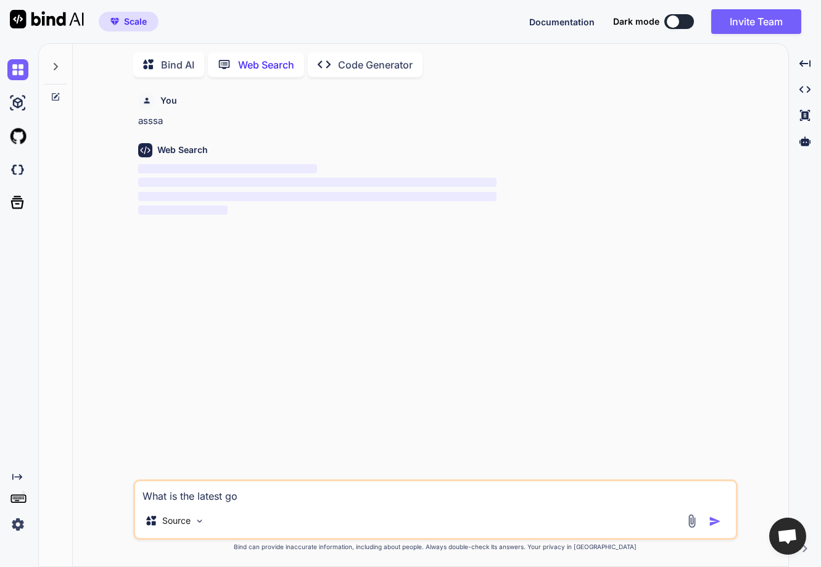
type textarea "What is the latest gol"
type textarea "x"
type textarea "What is the latest gold"
type textarea "x"
type textarea "What is the latest gold"
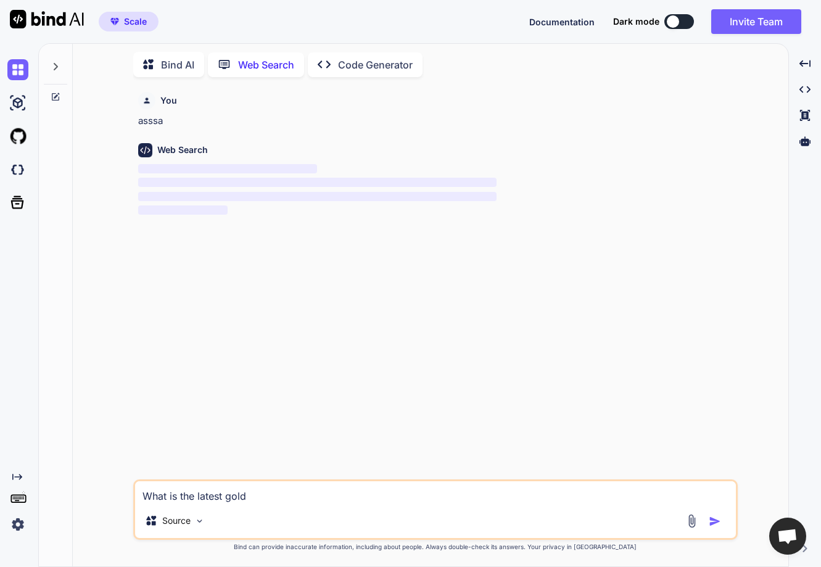
type textarea "x"
type textarea "What is the latest gold p"
type textarea "x"
type textarea "What is the latest gold pr"
type textarea "x"
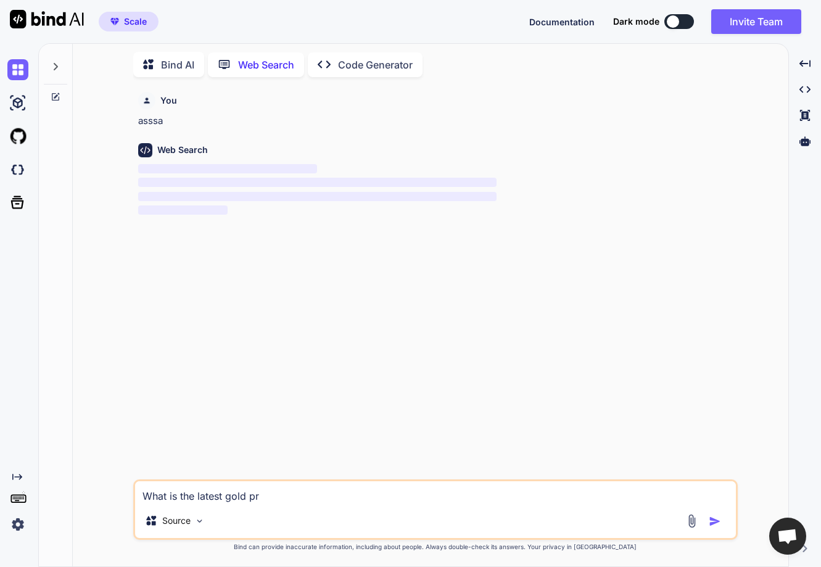
type textarea "What is the latest gold pri"
type textarea "x"
type textarea "What is the latest gold priv"
type textarea "x"
type textarea "What is the latest gold prive"
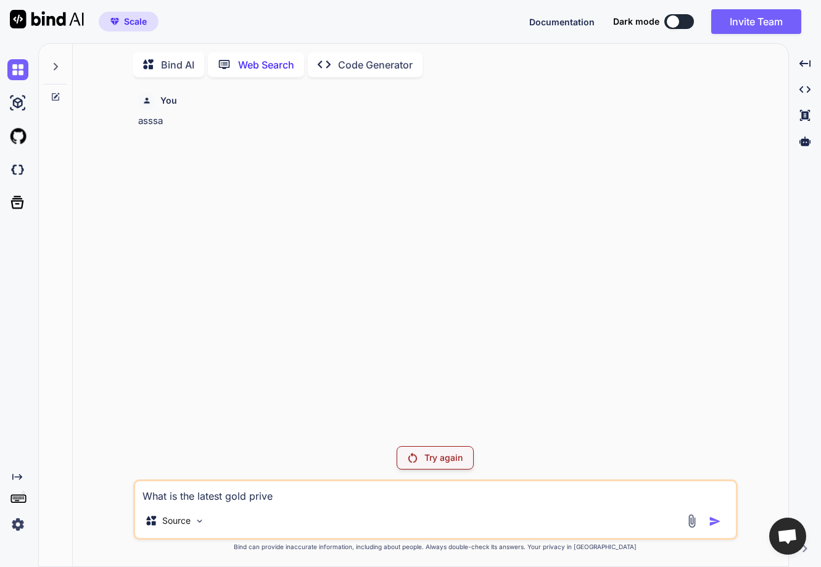
type textarea "x"
type textarea "What is the latest gold prive"
type textarea "x"
type textarea "What is the latest gold prive"
type textarea "x"
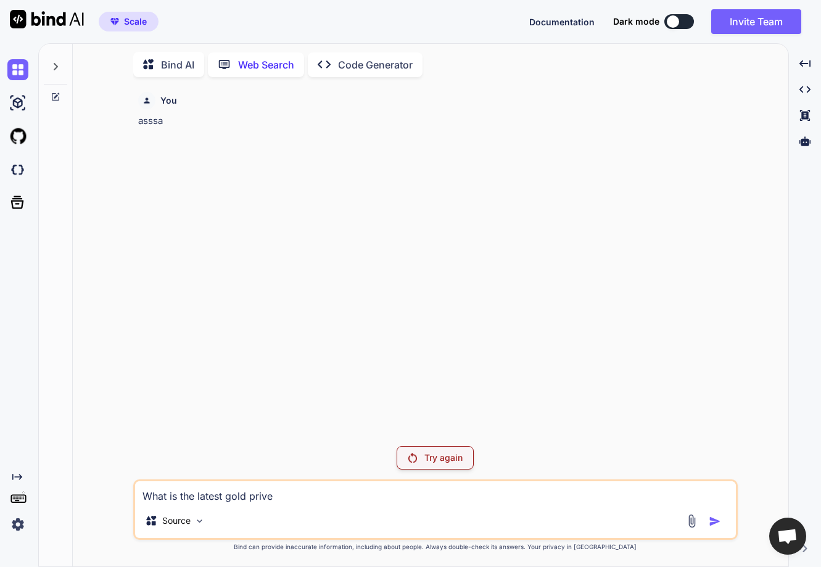
type textarea "What is the latest gold priv"
type textarea "x"
type textarea "What is the latest gold pri"
type textarea "x"
type textarea "What is the latest gold pric"
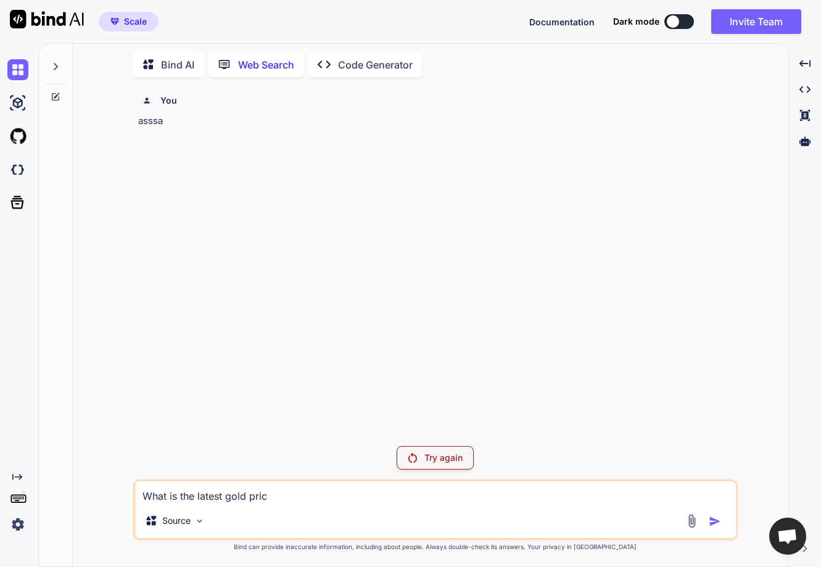
type textarea "x"
type textarea "What is the latest gold price"
type textarea "x"
type textarea "What is the latest gold price i"
type textarea "x"
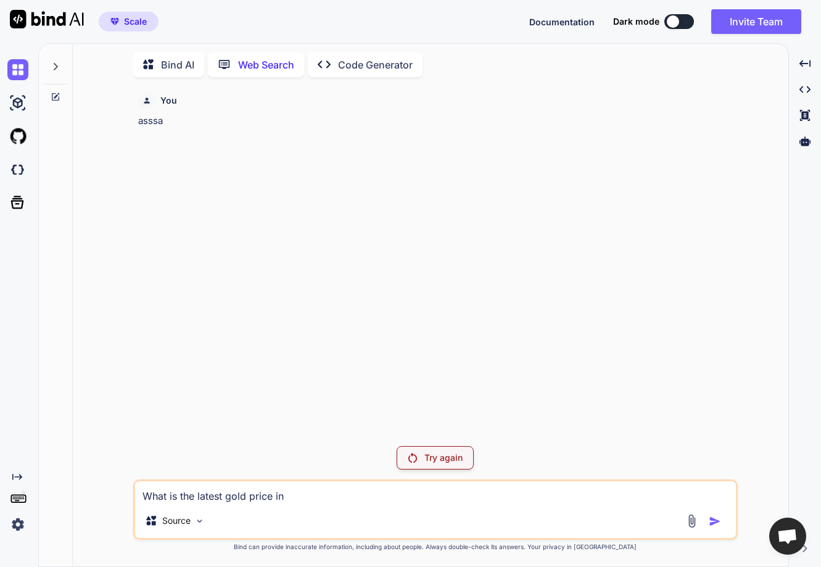
type textarea "What is the latest gold price in"
type textarea "x"
type textarea "What is the latest gold price in t"
type textarea "x"
type textarea "What is the latest gold price in the"
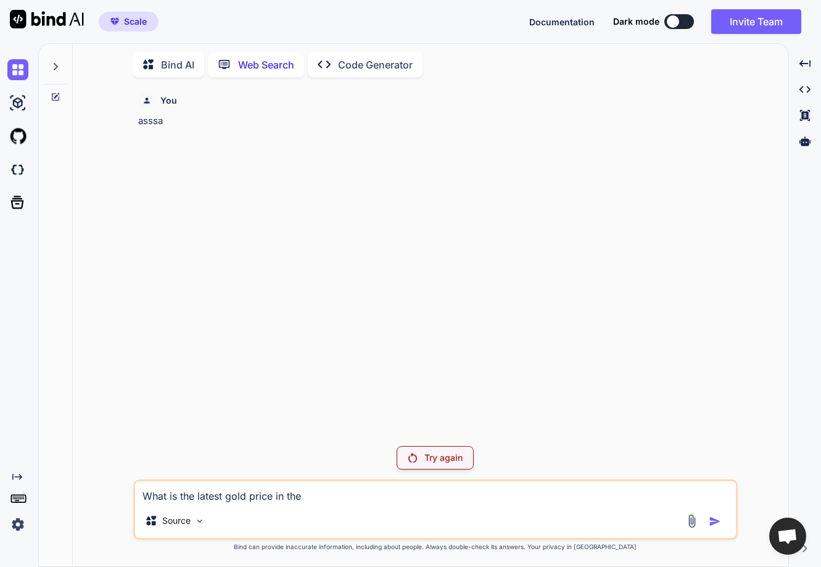
type textarea "x"
type textarea "What is the latest gold price in the"
type textarea "x"
type textarea "What is the latest gold price in the I"
type textarea "x"
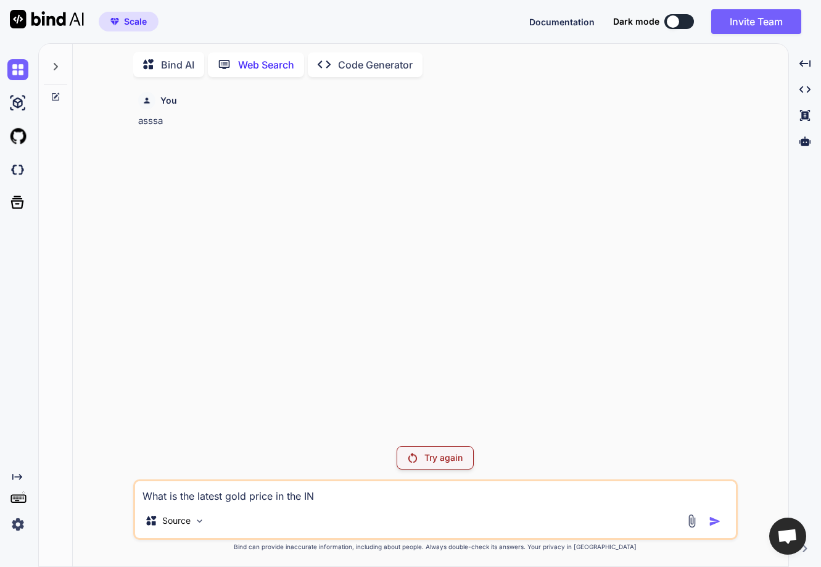
type textarea "What is the latest gold price in the INd"
type textarea "x"
type textarea "What is the latest gold price in the INdia"
type textarea "x"
type textarea "What is the latest gold price in the INdi"
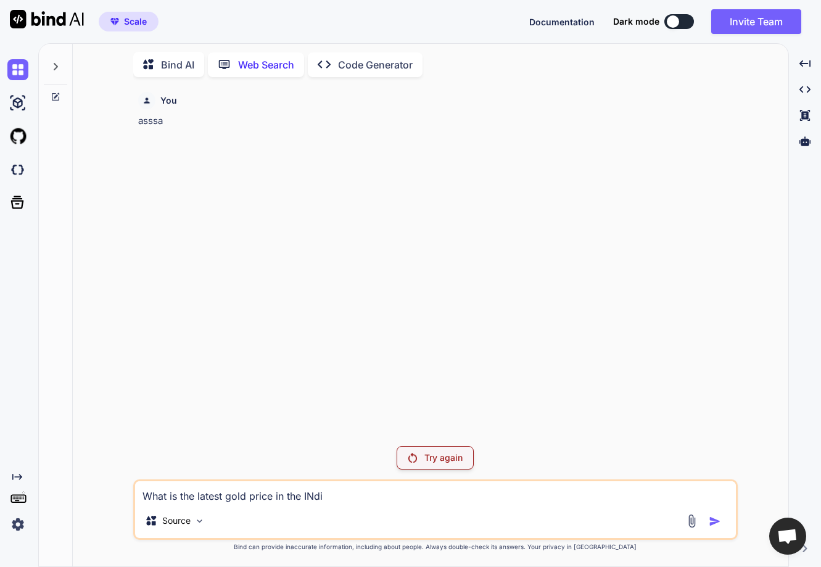
type textarea "x"
type textarea "What is the latest gold price in the INd"
type textarea "x"
type textarea "What is the latest gold price in the IN"
type textarea "x"
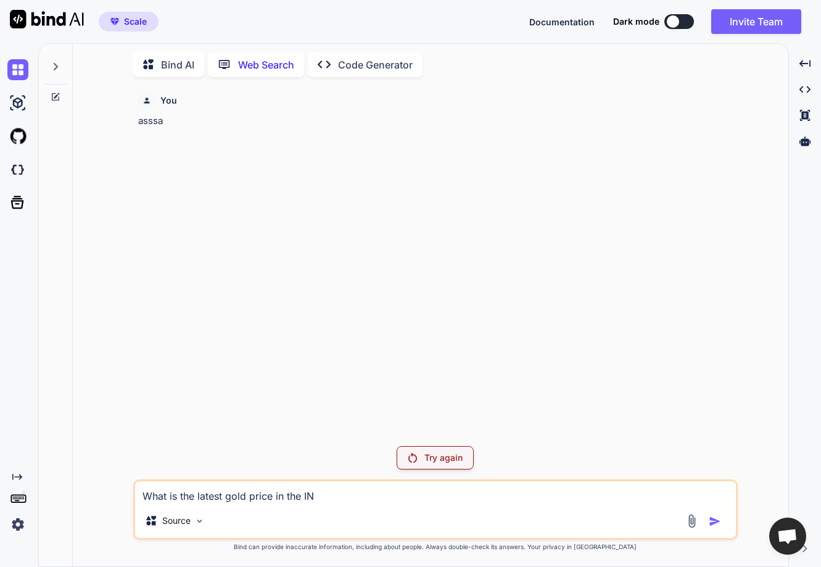
type textarea "What is the latest gold price in the I"
type textarea "x"
type textarea "What is the latest gold price in the In"
type textarea "x"
type textarea "What is the latest gold price in the Ind"
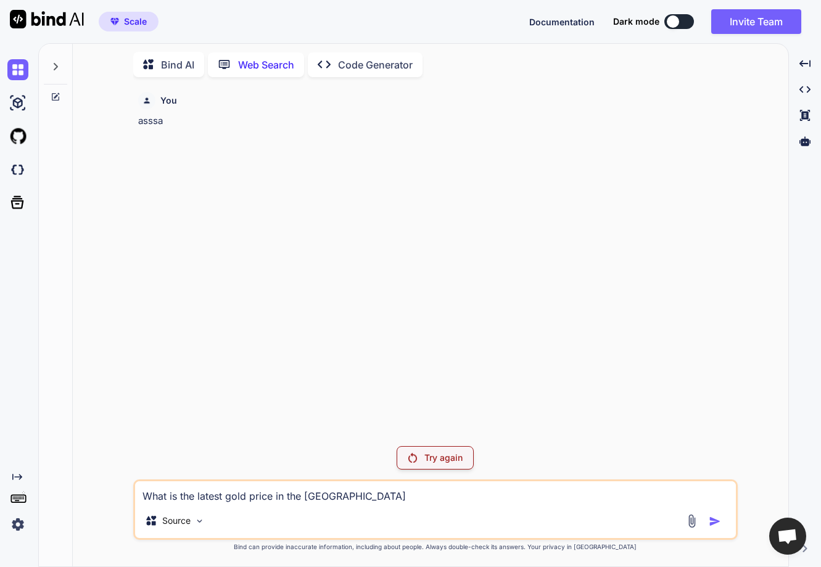
type textarea "x"
type textarea "What is the latest gold price in the Indi"
type textarea "x"
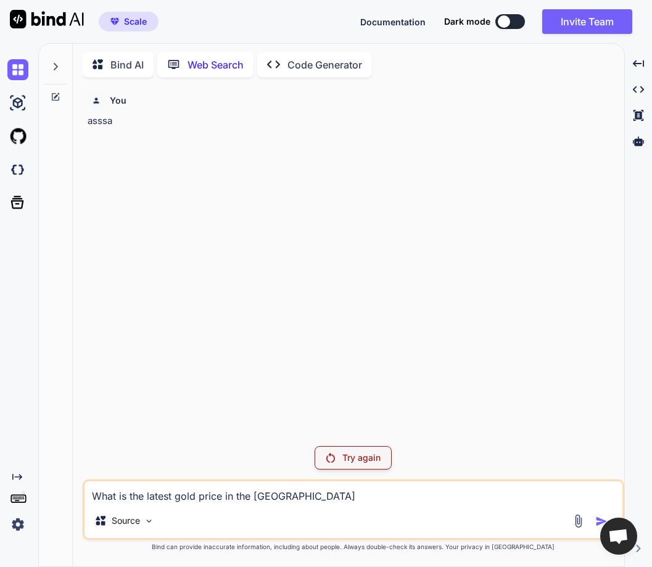
click at [651, 432] on div "Bind AI Web Search Created with Pixso. Code Generator You asssa Try again What …" at bounding box center [345, 305] width 614 height 524
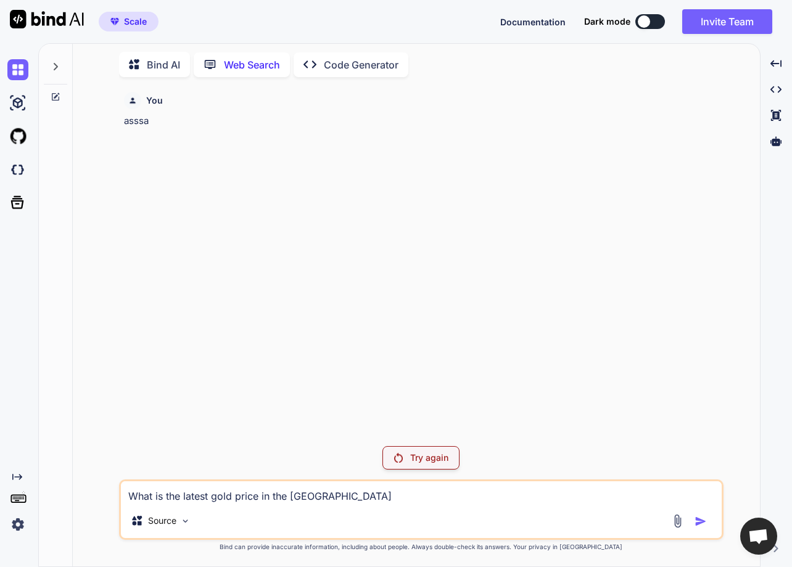
click at [443, 490] on textarea "What is the latest gold price in the India" at bounding box center [421, 492] width 601 height 22
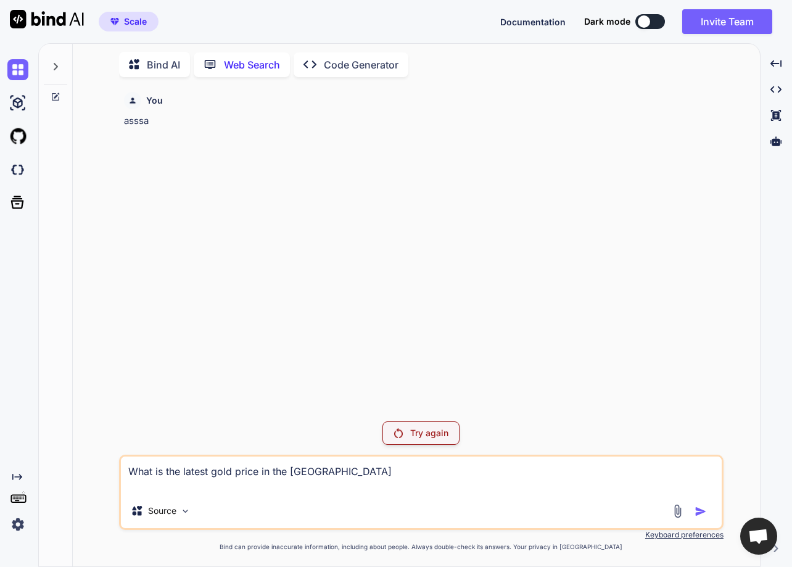
click at [349, 467] on textarea "What is the latest gold price in the India" at bounding box center [421, 474] width 601 height 37
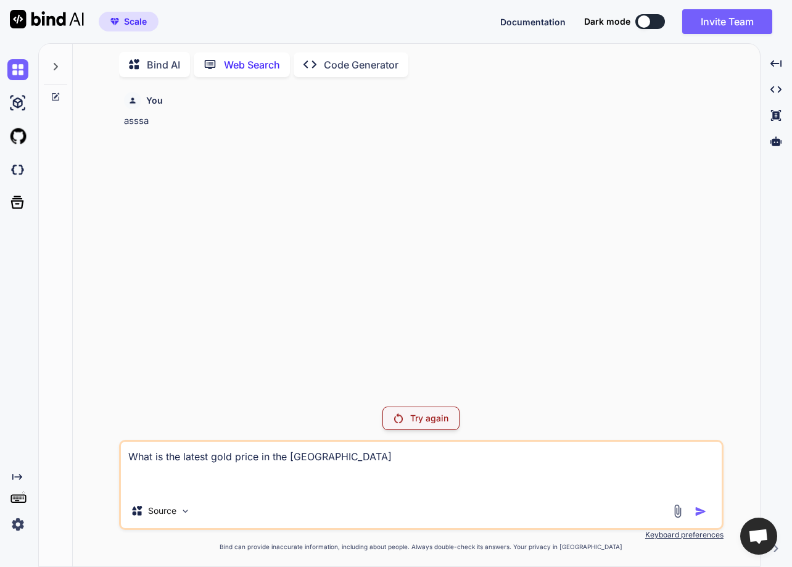
type textarea "What is the latest gold price in the India"
click at [144, 120] on p "asssa" at bounding box center [422, 121] width 597 height 14
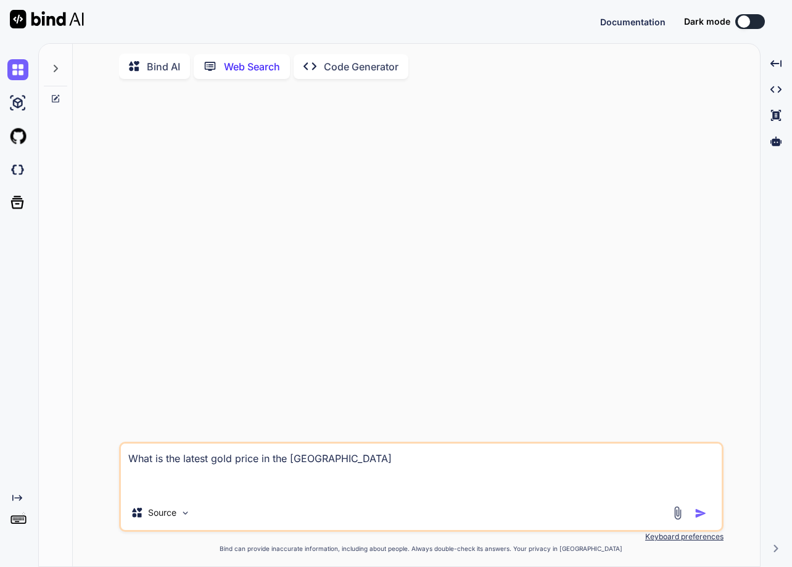
scroll to position [5, 0]
click at [697, 510] on img "button" at bounding box center [700, 511] width 12 height 12
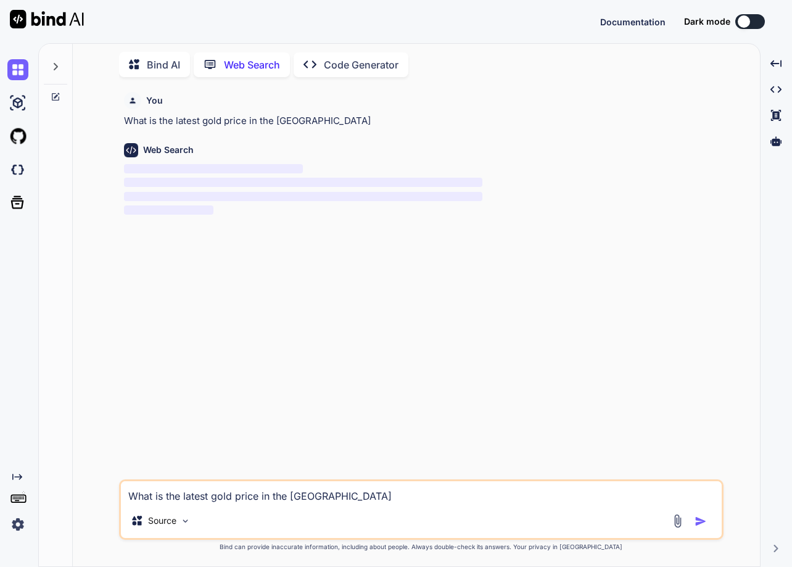
type textarea "x"
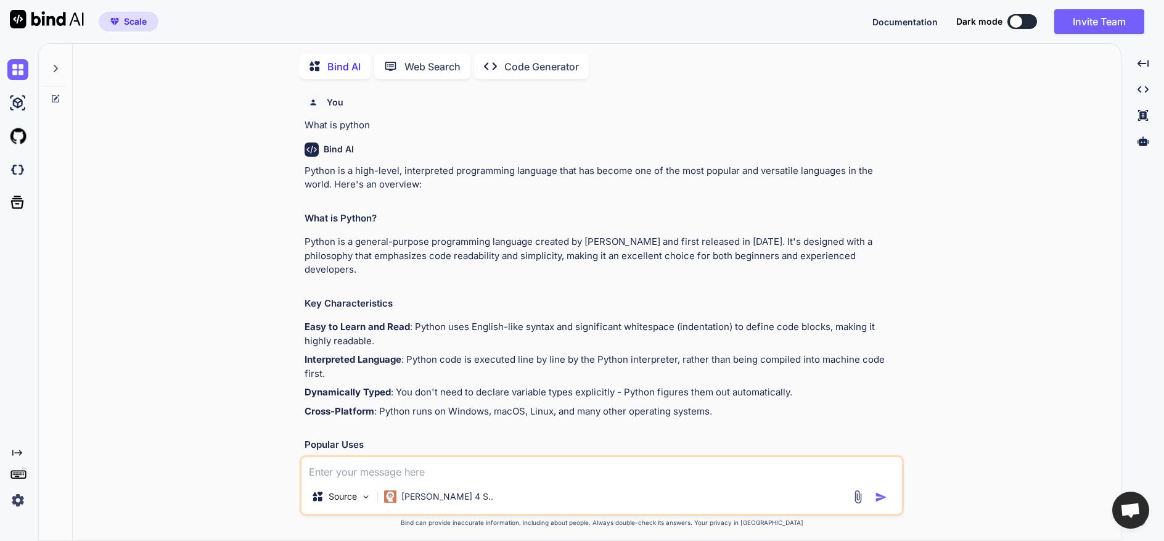
scroll to position [5, 0]
